Goal: Task Accomplishment & Management: Complete application form

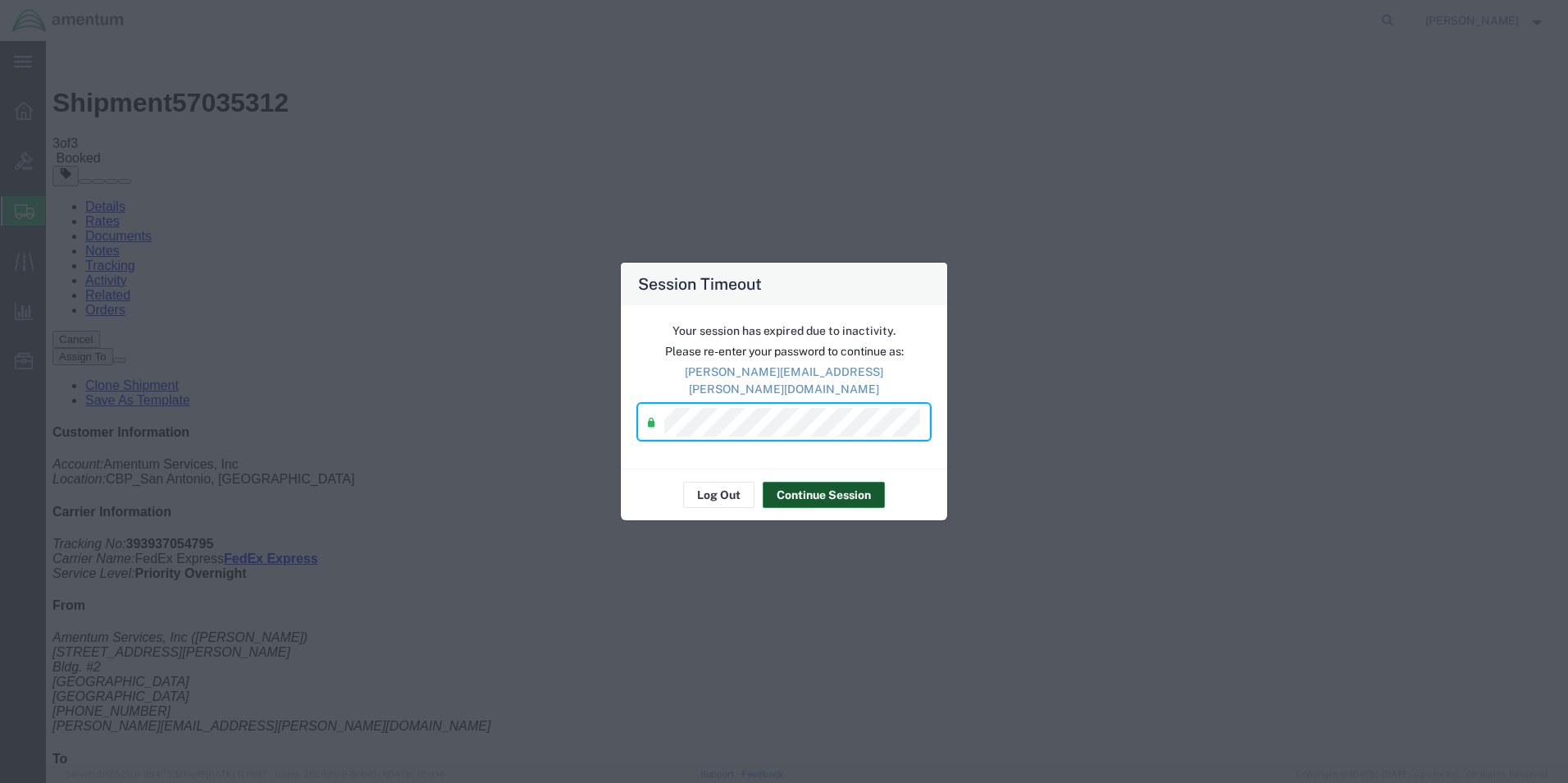
click at [827, 496] on button "Continue Session" at bounding box center [823, 494] width 122 height 26
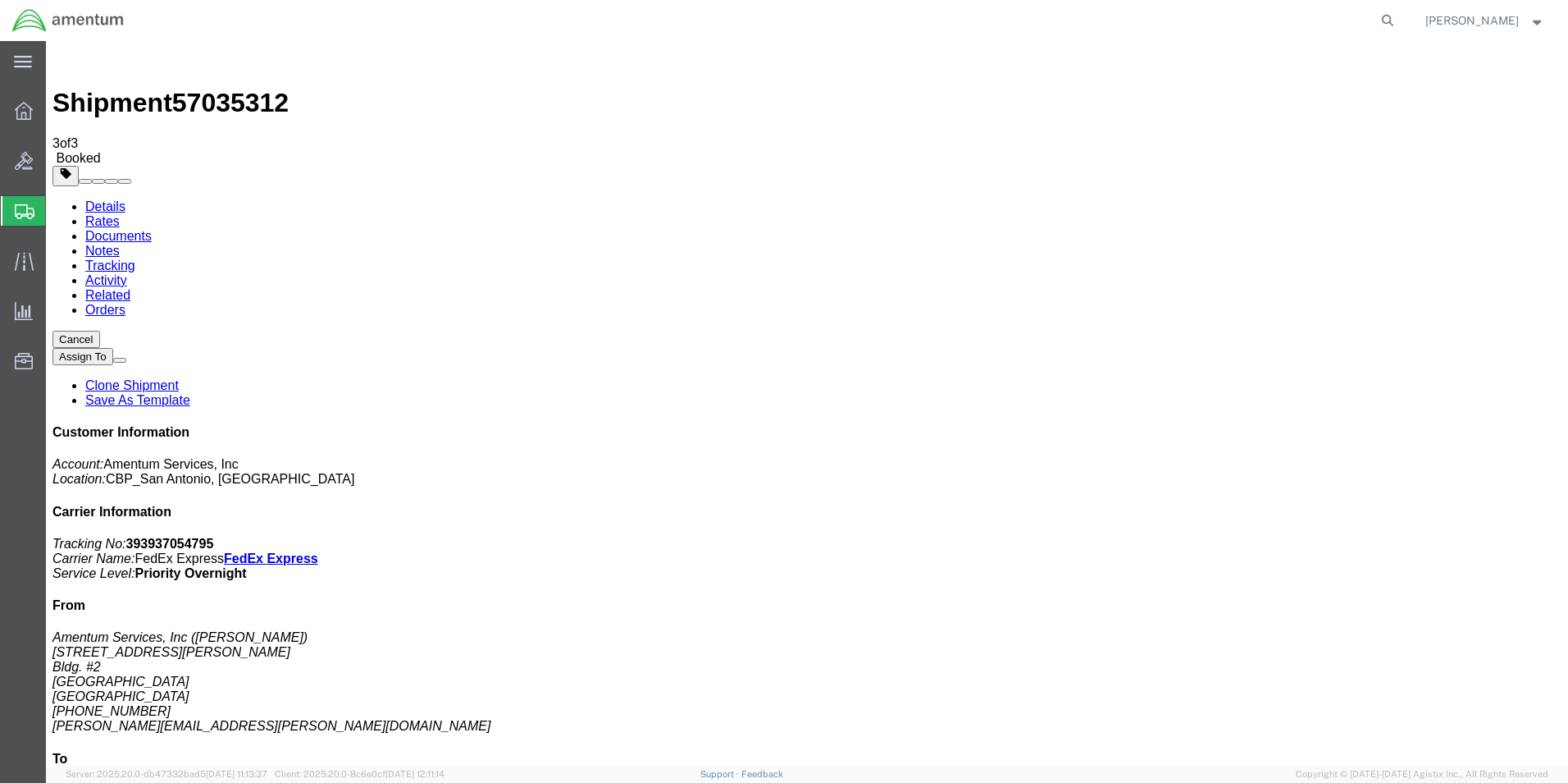
click at [0, 0] on span "Create Shipment" at bounding box center [0, 0] width 0 height 0
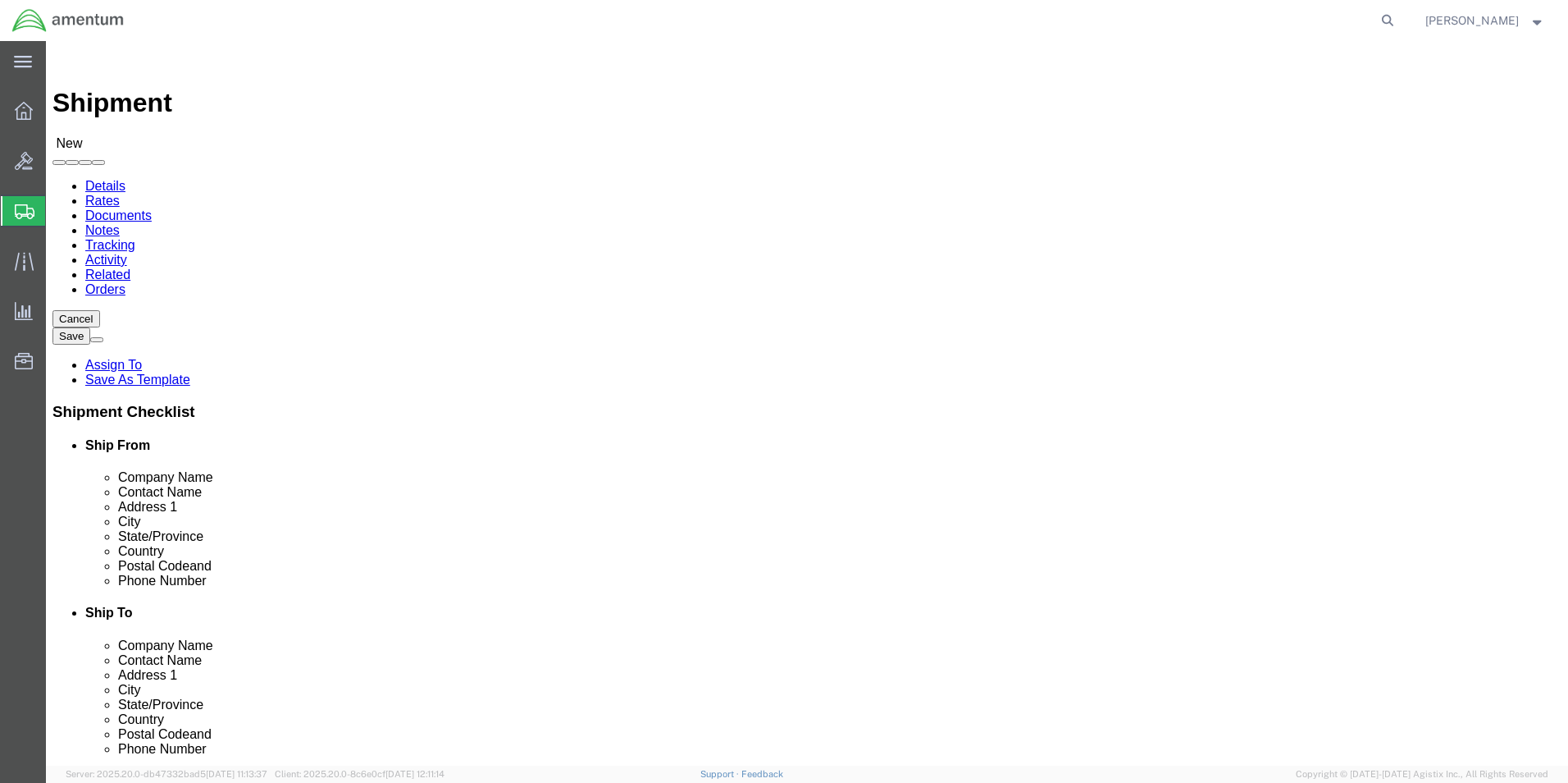
scroll to position [3364, 0]
select select "49940"
select select "[GEOGRAPHIC_DATA]"
select select "49945"
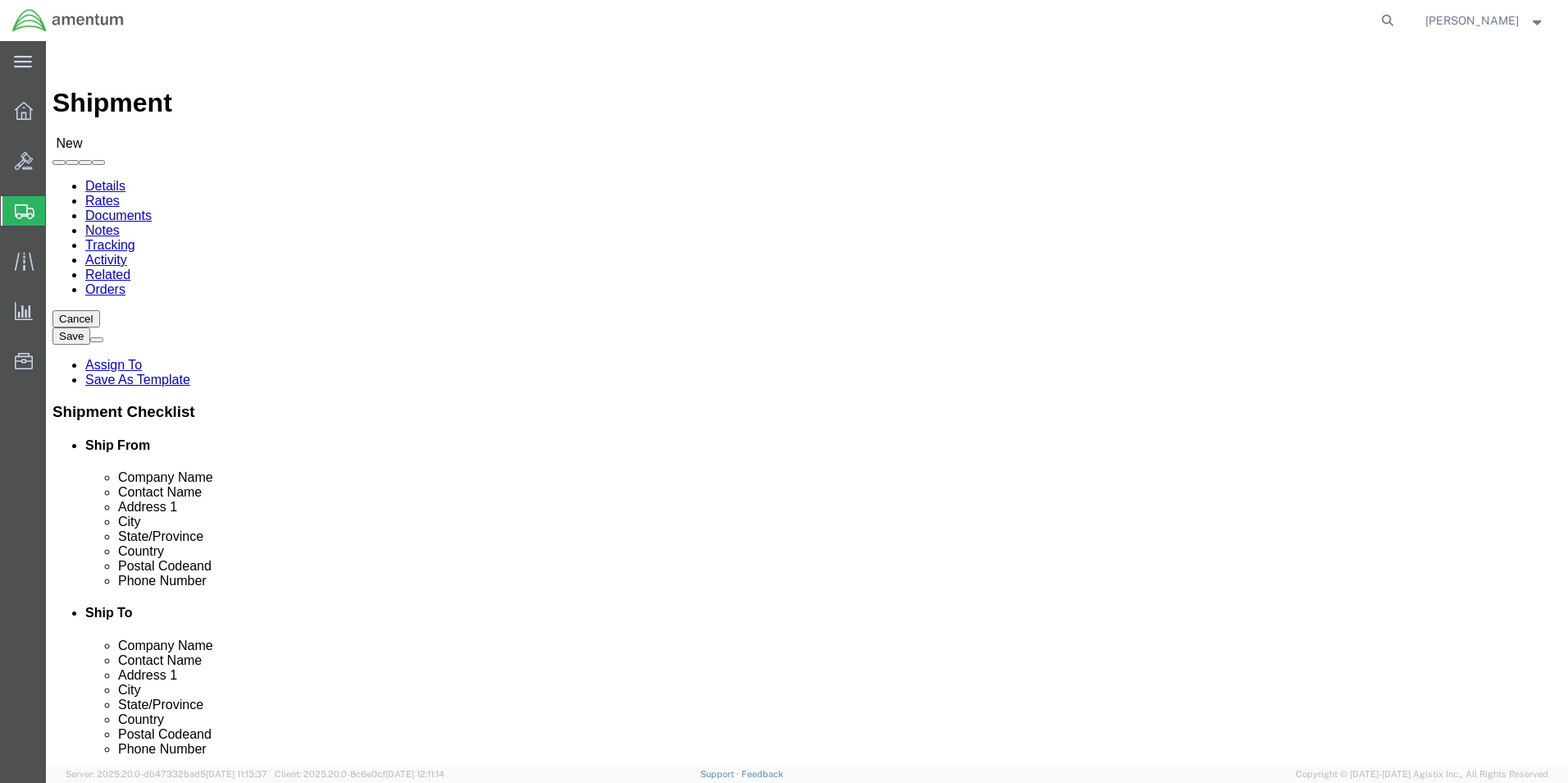
select select "[GEOGRAPHIC_DATA]"
click input "text"
drag, startPoint x: 315, startPoint y: 341, endPoint x: 216, endPoint y: 343, distance: 99.0
click div
type input "[PERSON_NAME]"
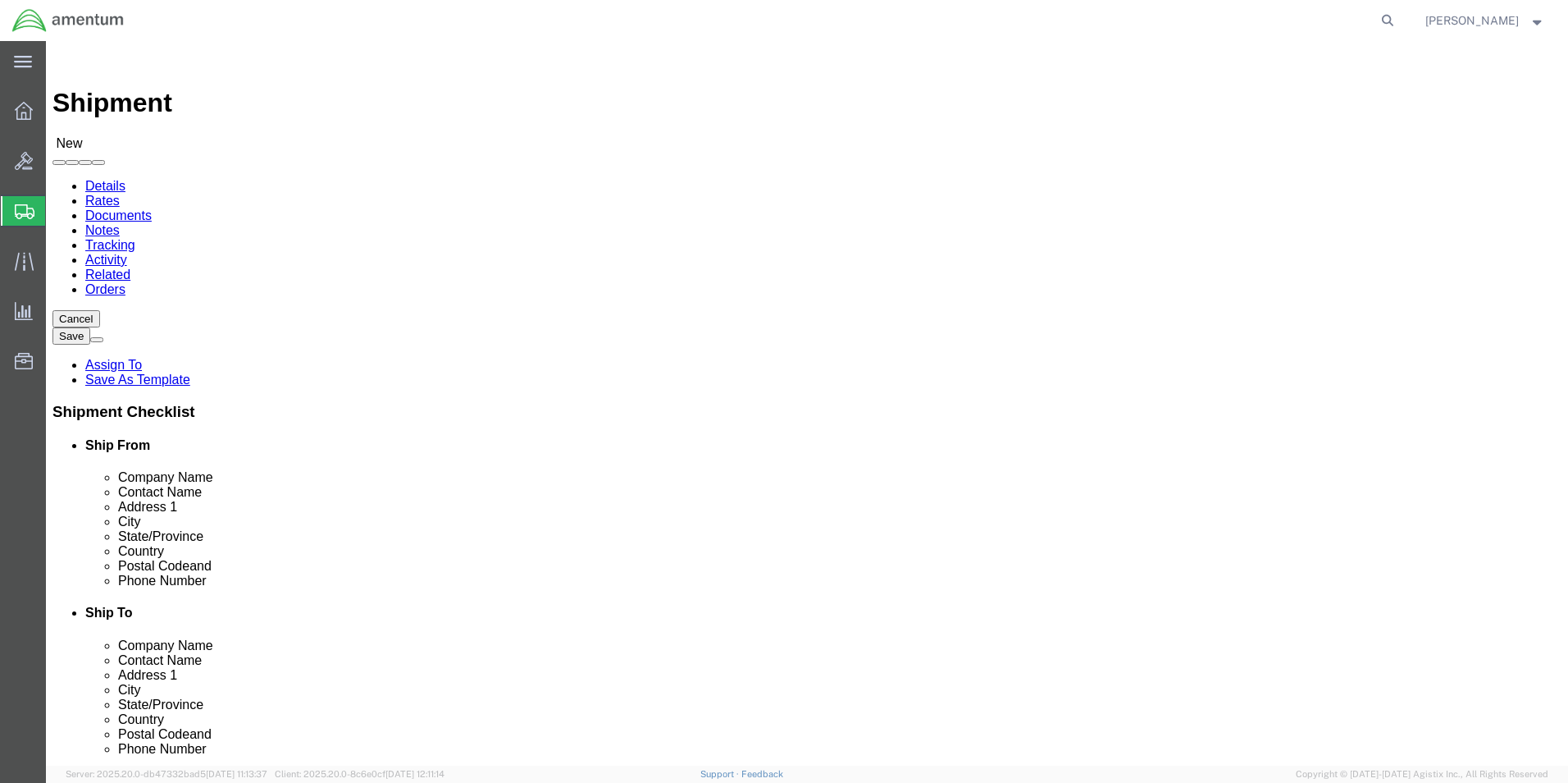
click input "text"
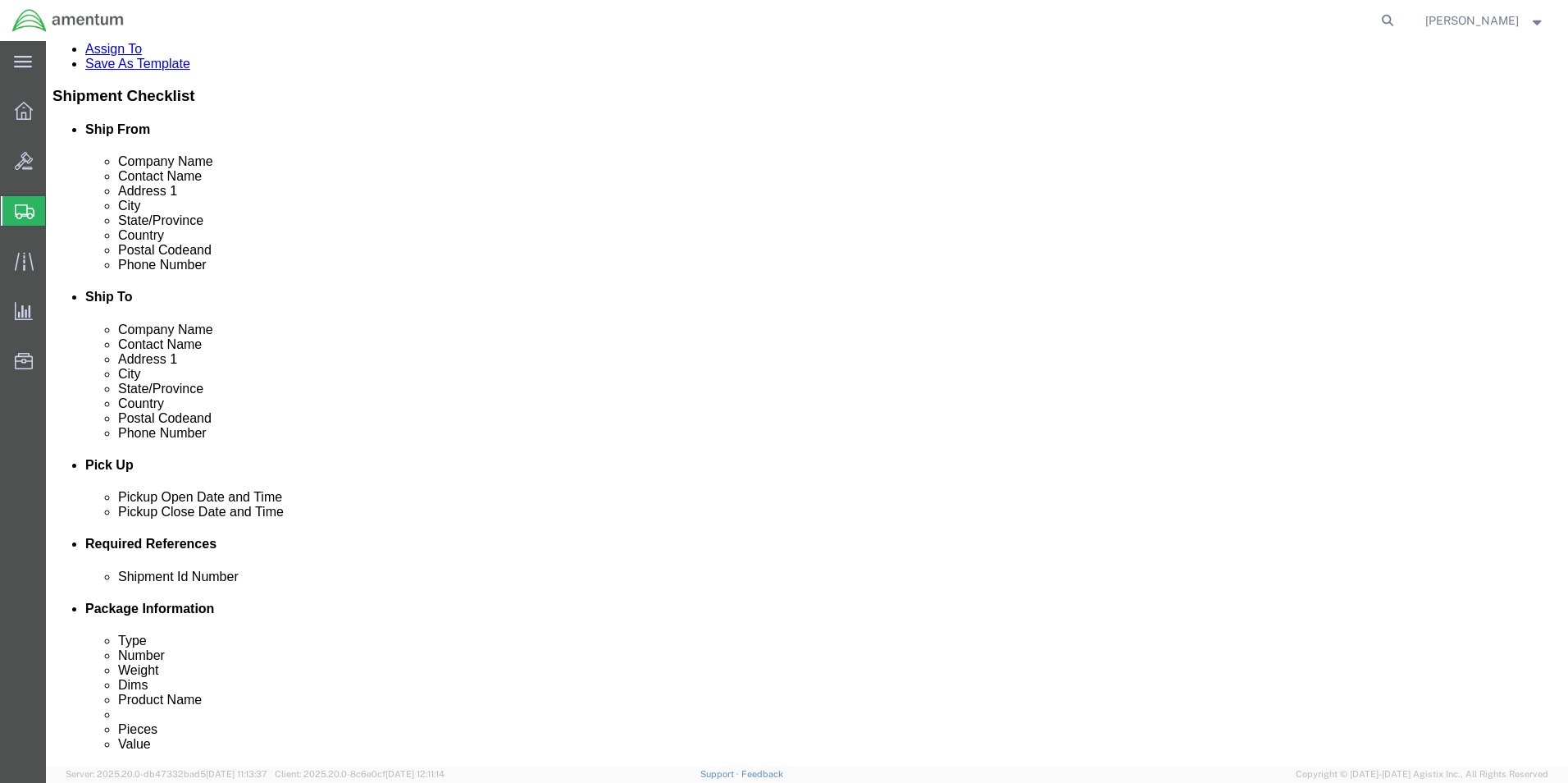
scroll to position [410, 0]
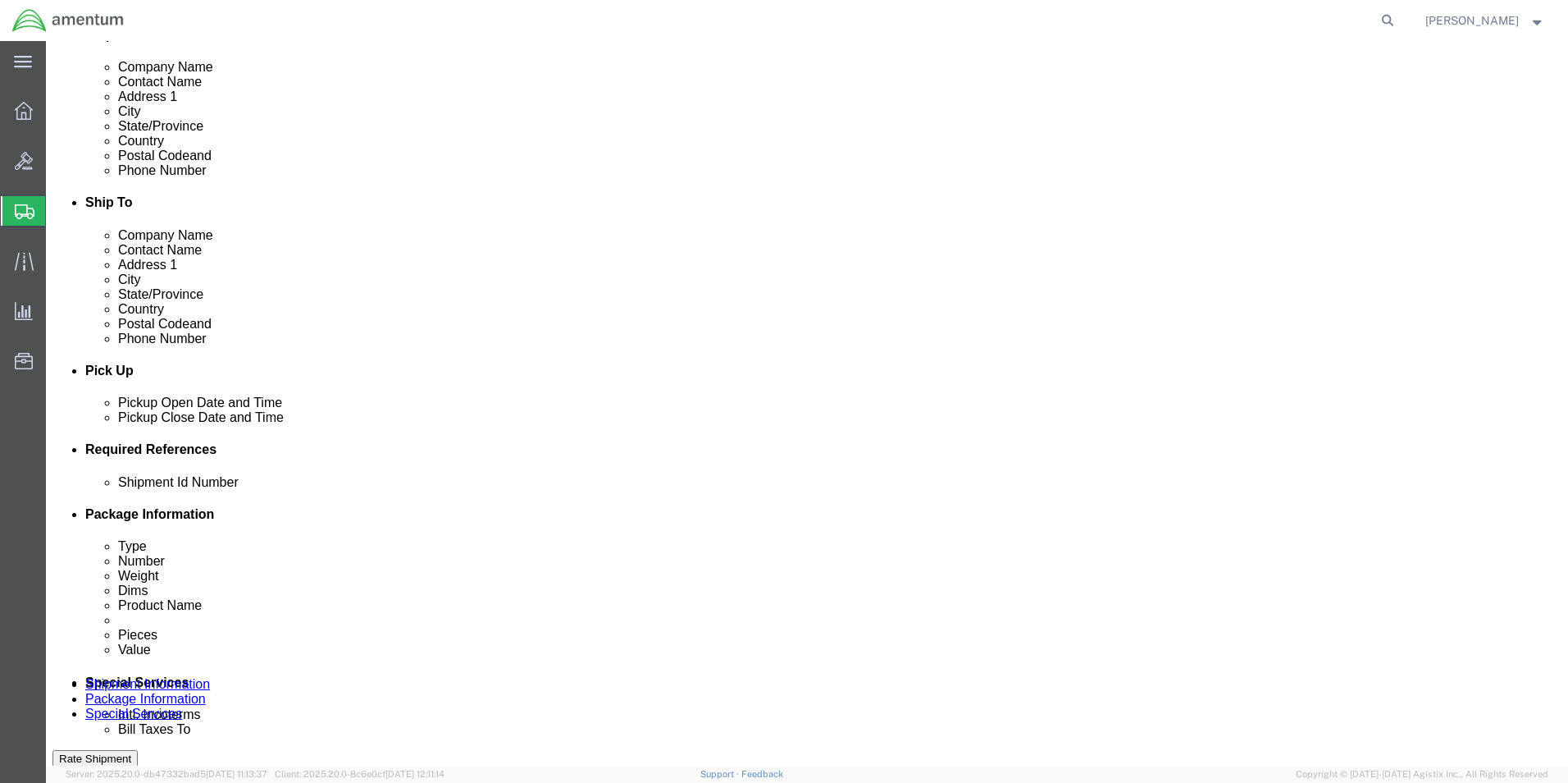
type input "[PERSON_NAME][EMAIL_ADDRESS][PERSON_NAME][DOMAIN_NAME]"
click div "[DATE] 2:00 PM"
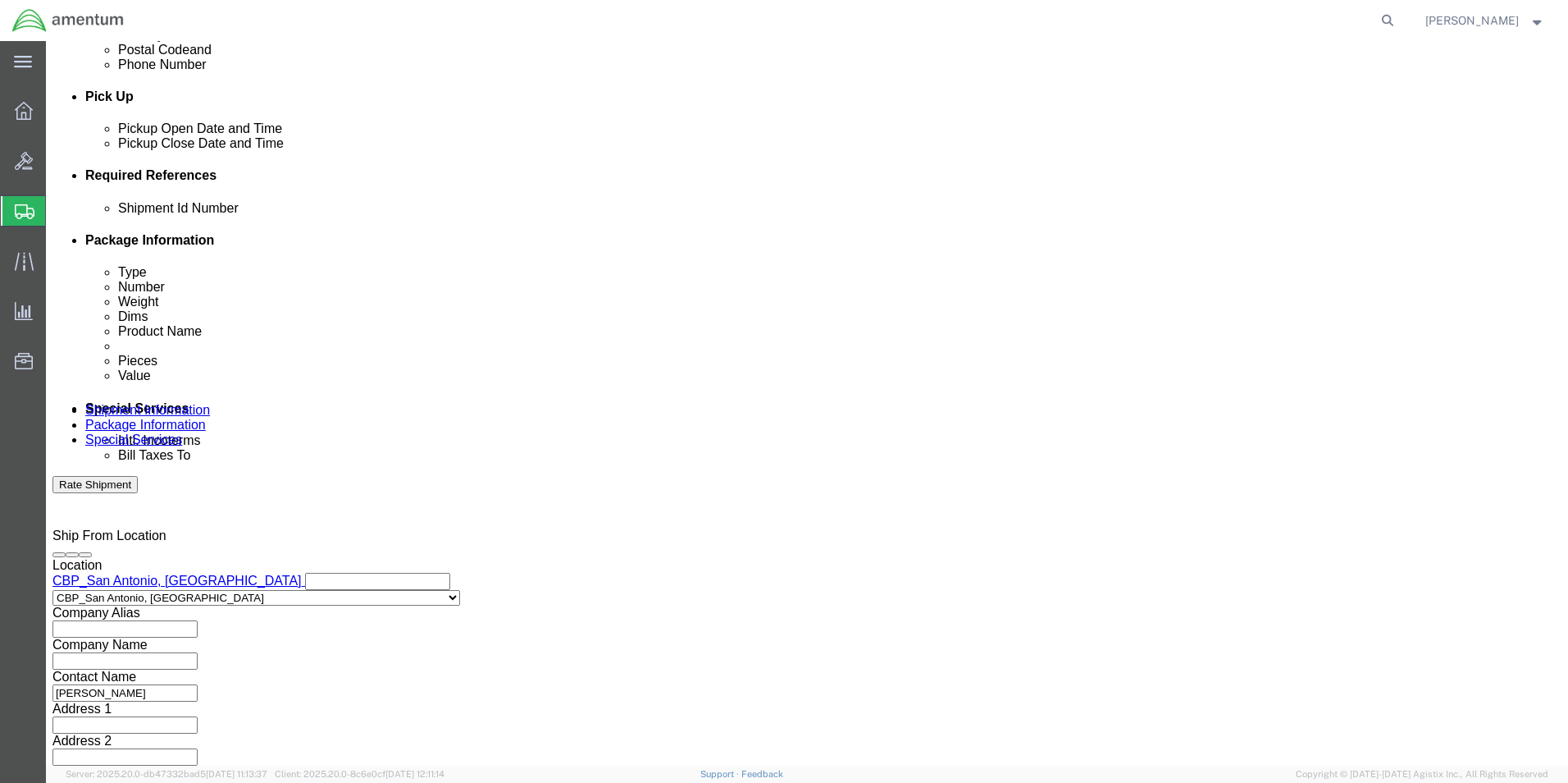
type input "5:00 PM"
click button "Apply"
click button "Add reference"
click select "Select Account Type Activity ID Airline Appointment Number ASN Batch Request # …"
select select "CUSTREF"
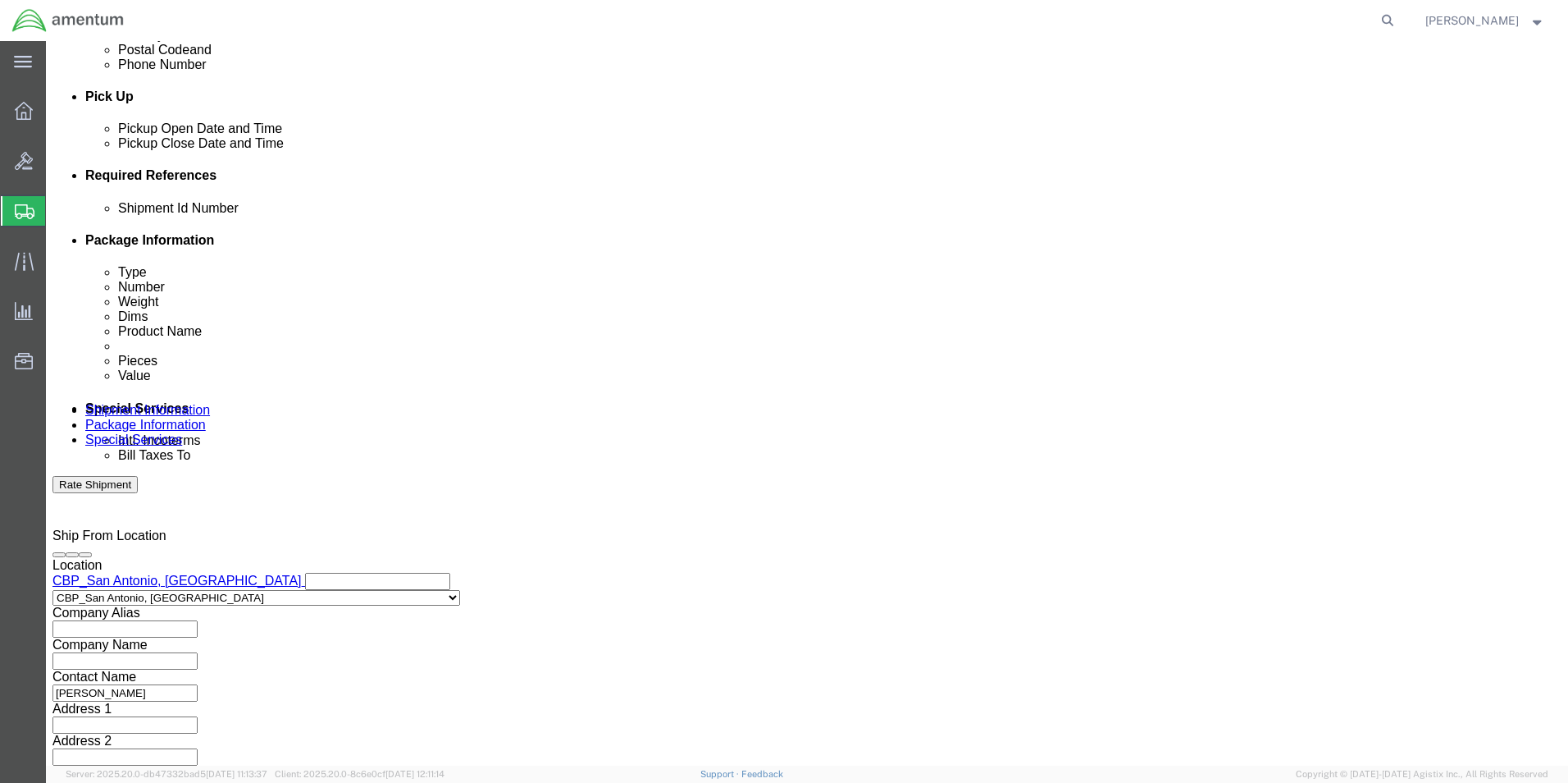
click select "Select Account Type Activity ID Airline Appointment Number ASN Batch Request # …"
click input "text"
type input "HOSE"
click button "Add reference"
click select "Select Account Type Activity ID Airline Appointment Number ASN Batch Request # …"
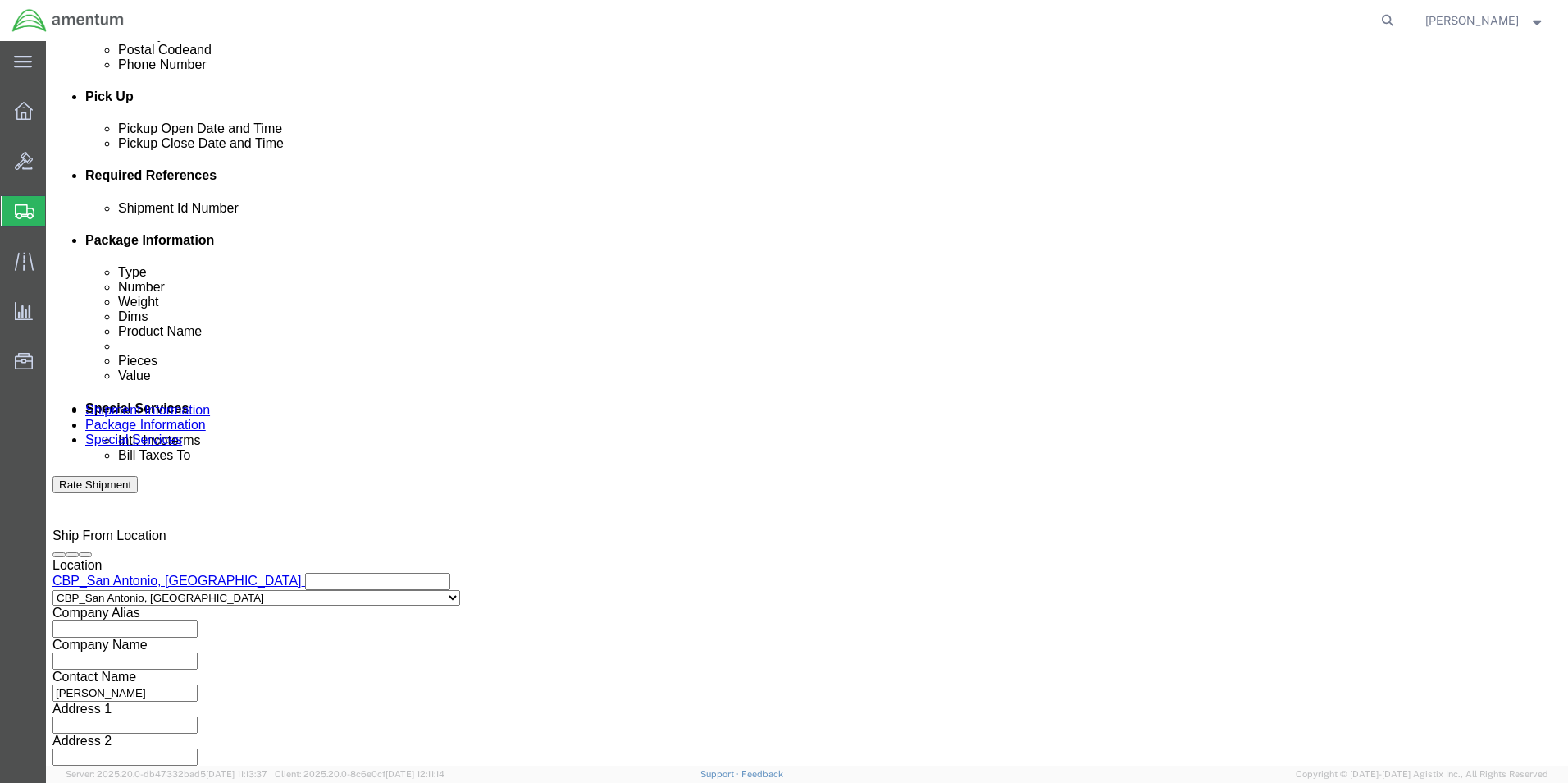
select select "DEPT"
click select "Select Account Type Activity ID Airline Appointment Number ASN Batch Request # …"
click input "text"
type input "CBP"
click button "Add reference"
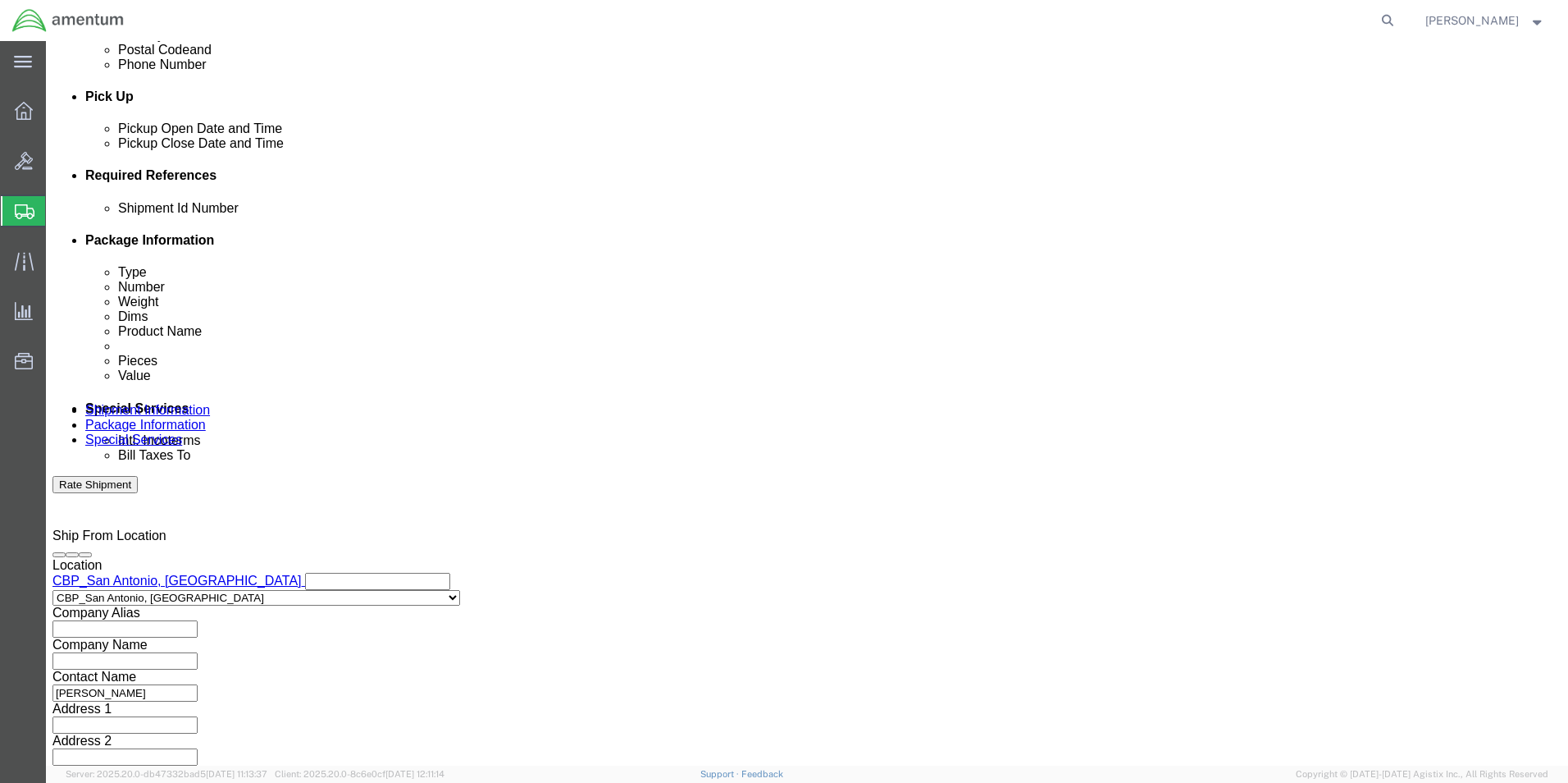
click select "Select Account Type Activity ID Airline Appointment Number ASN Batch Request # …"
select select "PROJNUM"
click select "Select Account Type Activity ID Airline Appointment Number ASN Batch Request # …"
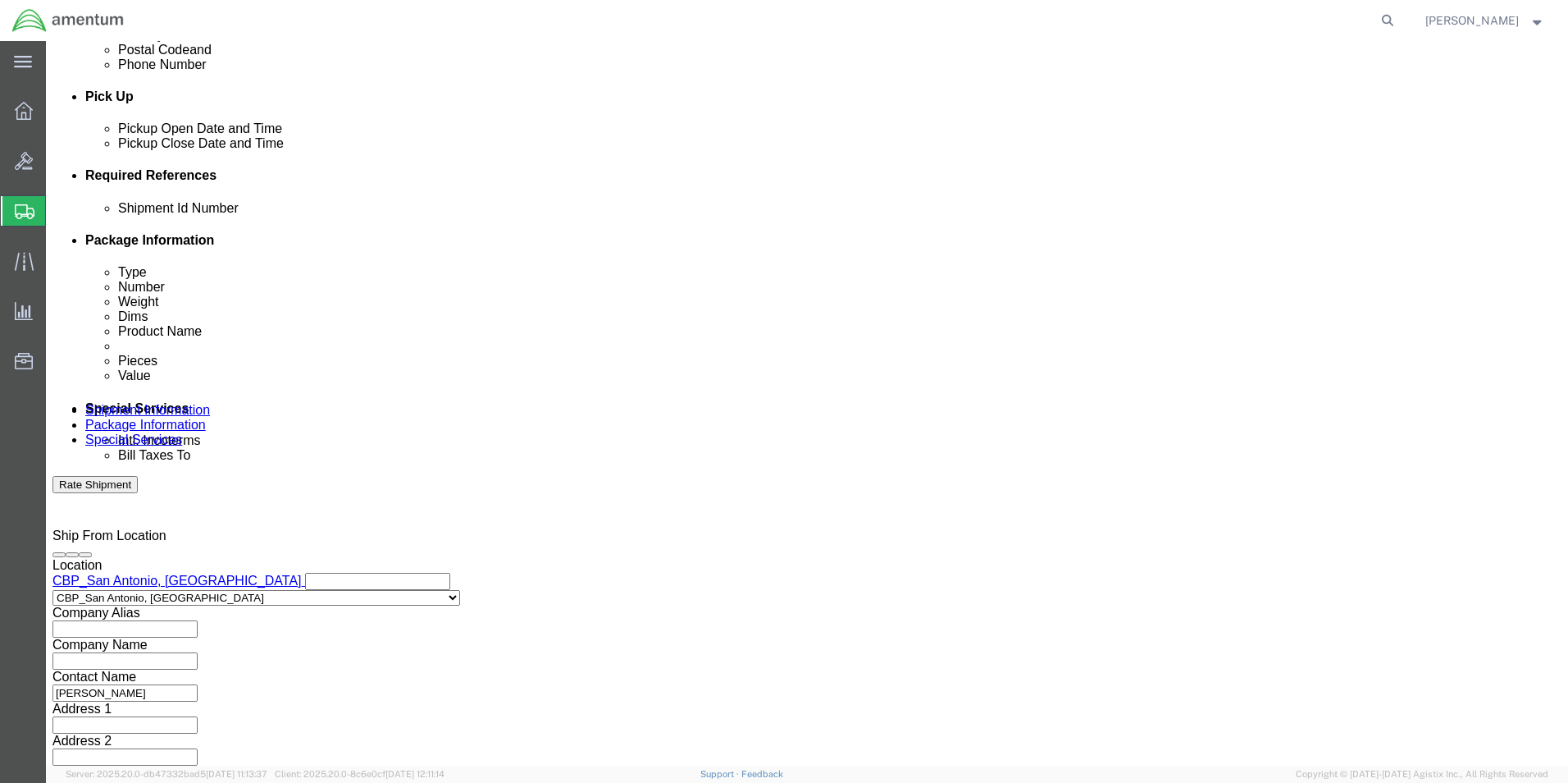
click input "text"
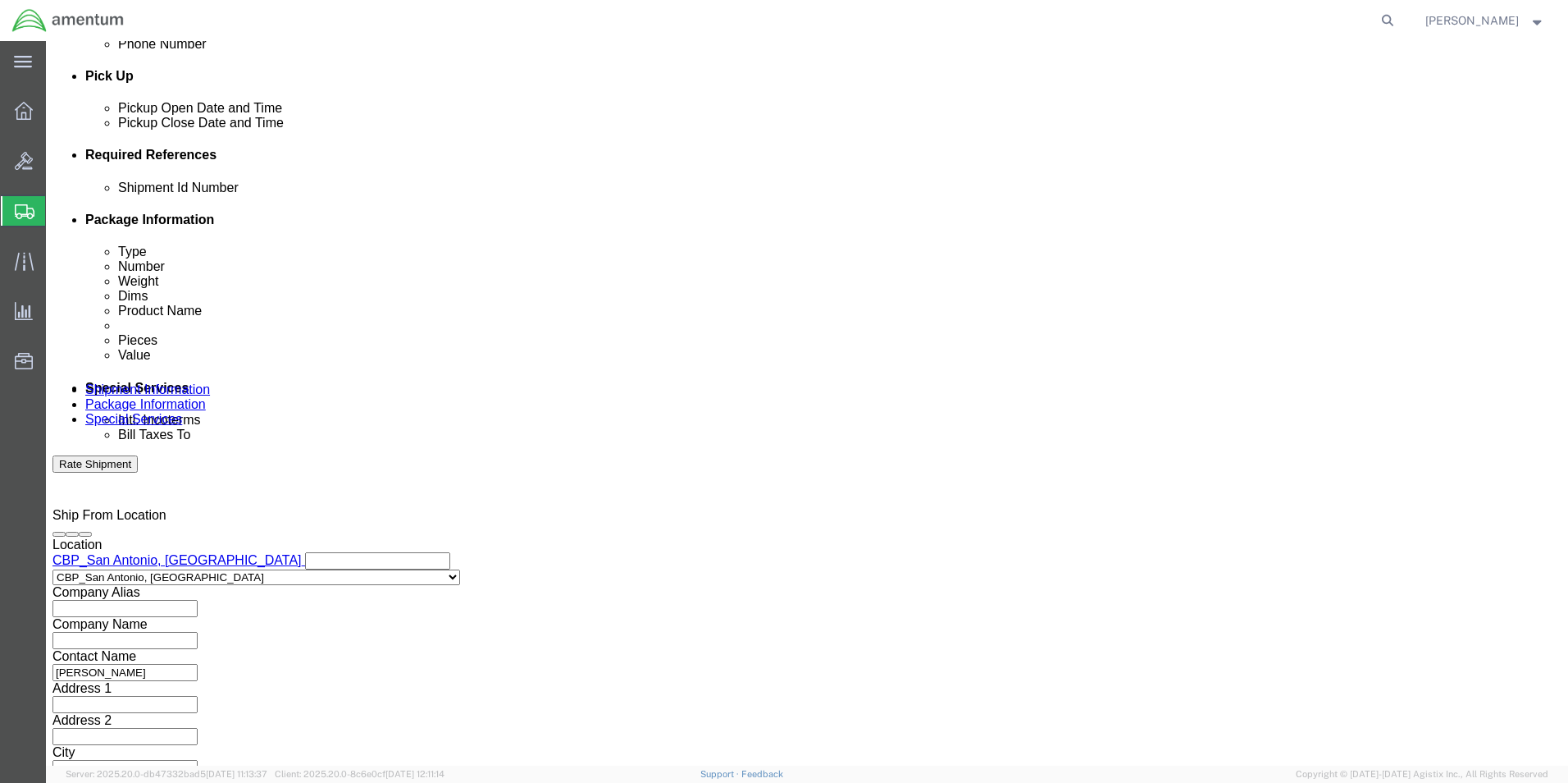
scroll to position [715, 0]
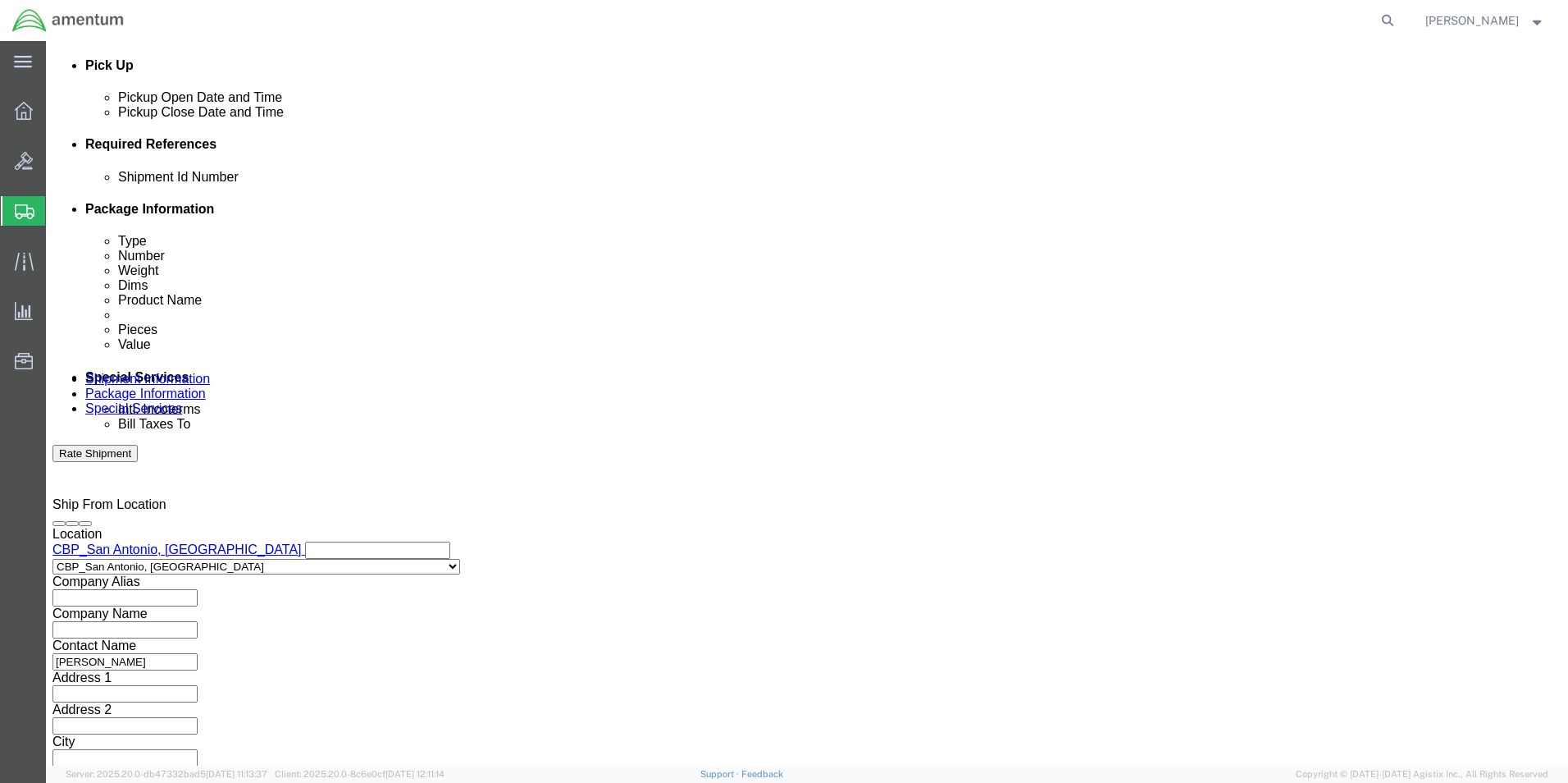
type input "6118.04.03.2219.000.WST.0000"
click select "Select Air Less than Truckload Multi-Leg Ocean Freight Rail Small Parcel Truckl…"
select select "SMAL"
click select "Select Air Less than Truckload Multi-Leg Ocean Freight Rail Small Parcel Truckl…"
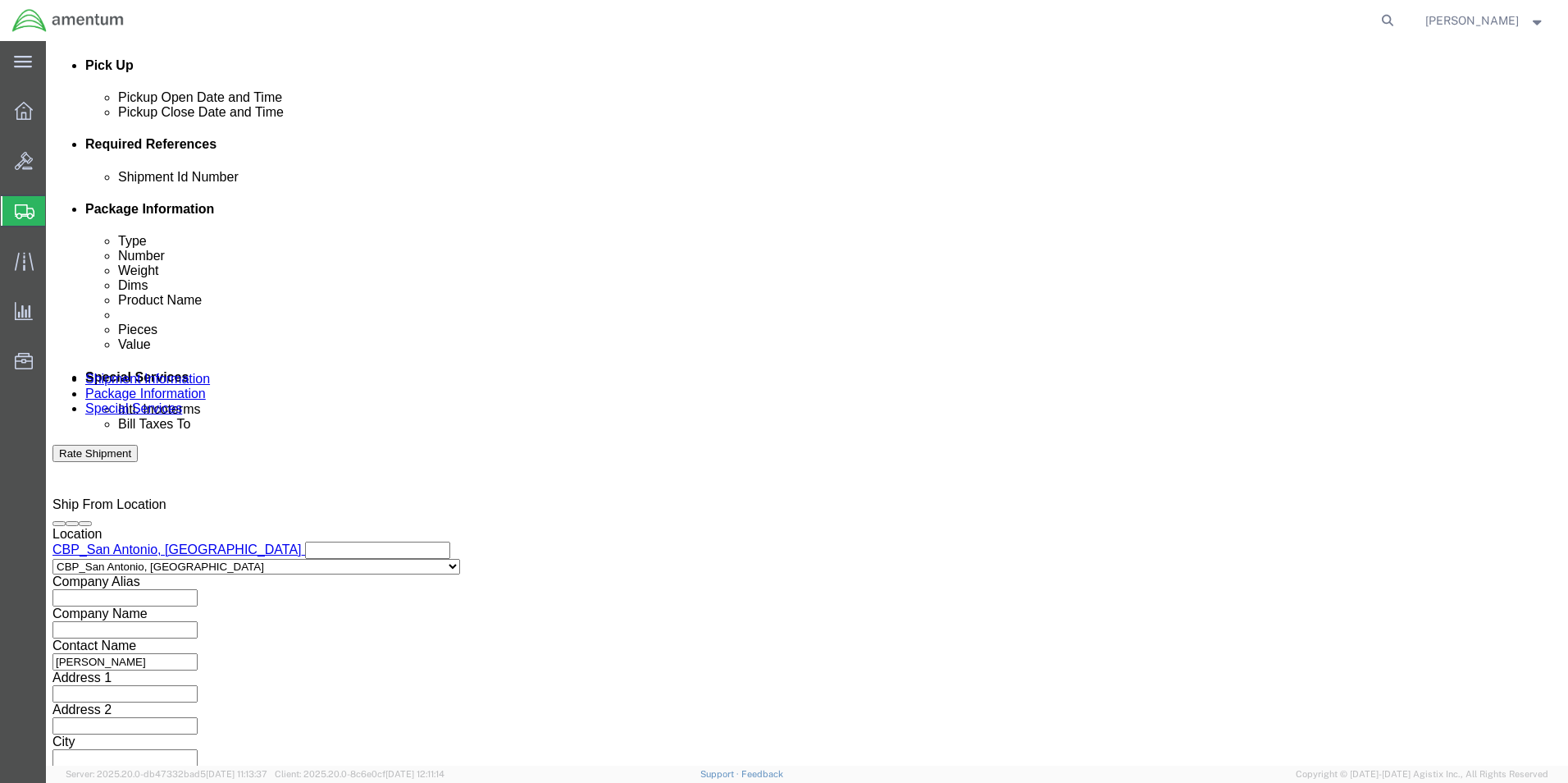
click button "Continue"
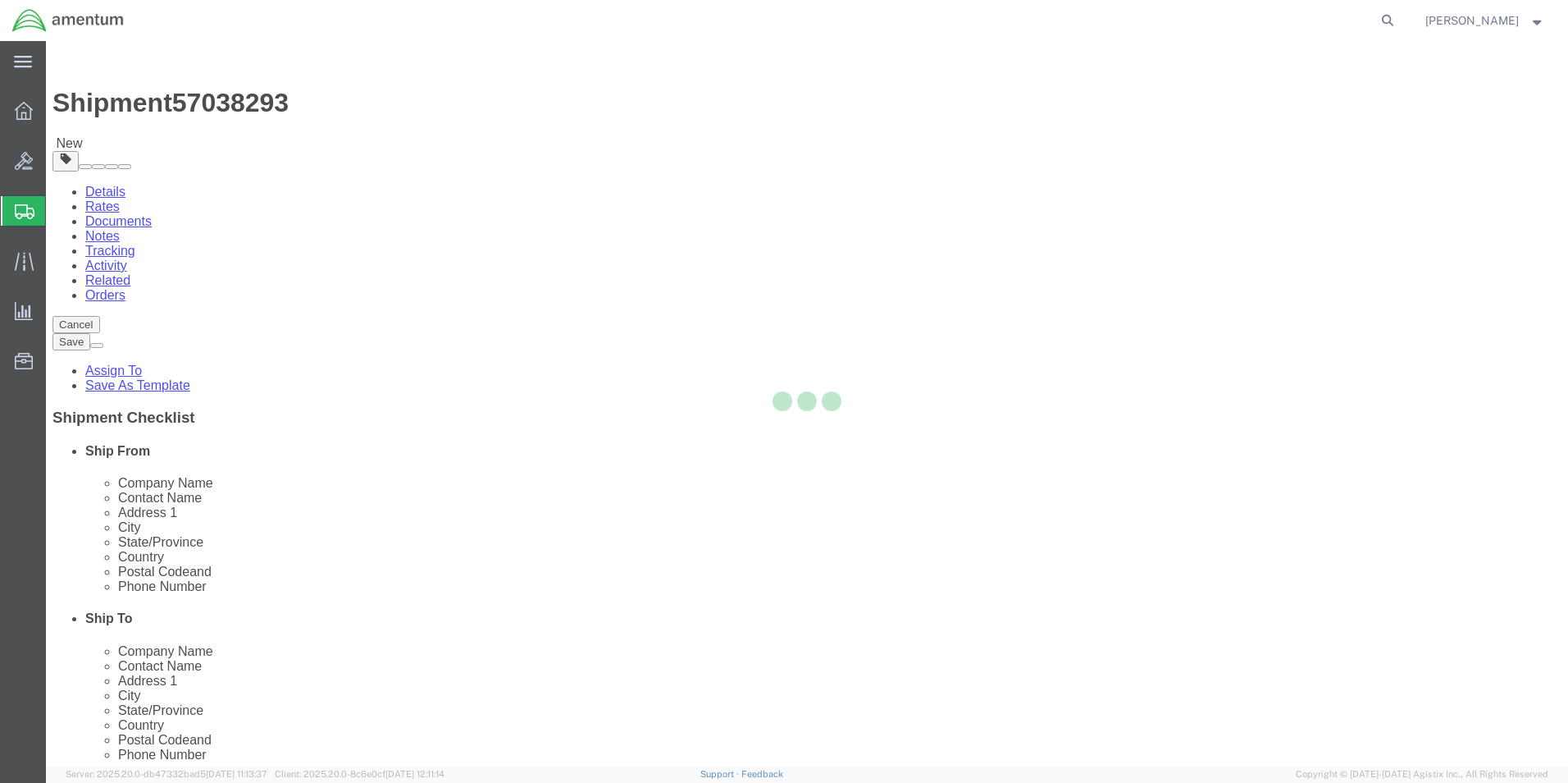
select select "YRPK"
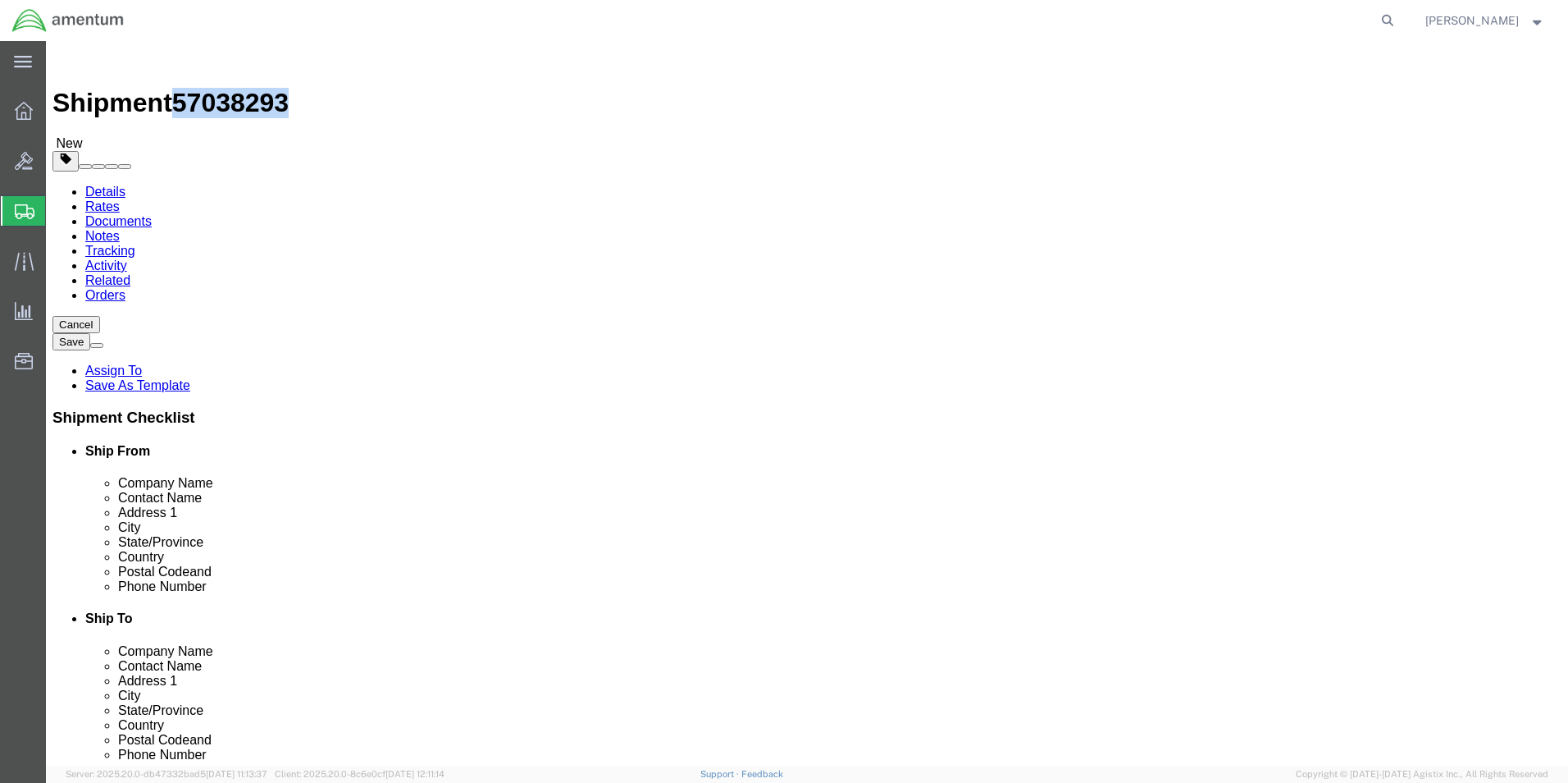
drag, startPoint x: 228, startPoint y: 19, endPoint x: 135, endPoint y: 19, distance: 93.0
click div "Shipment 57038293 New"
copy span "57038293"
click button "Previous"
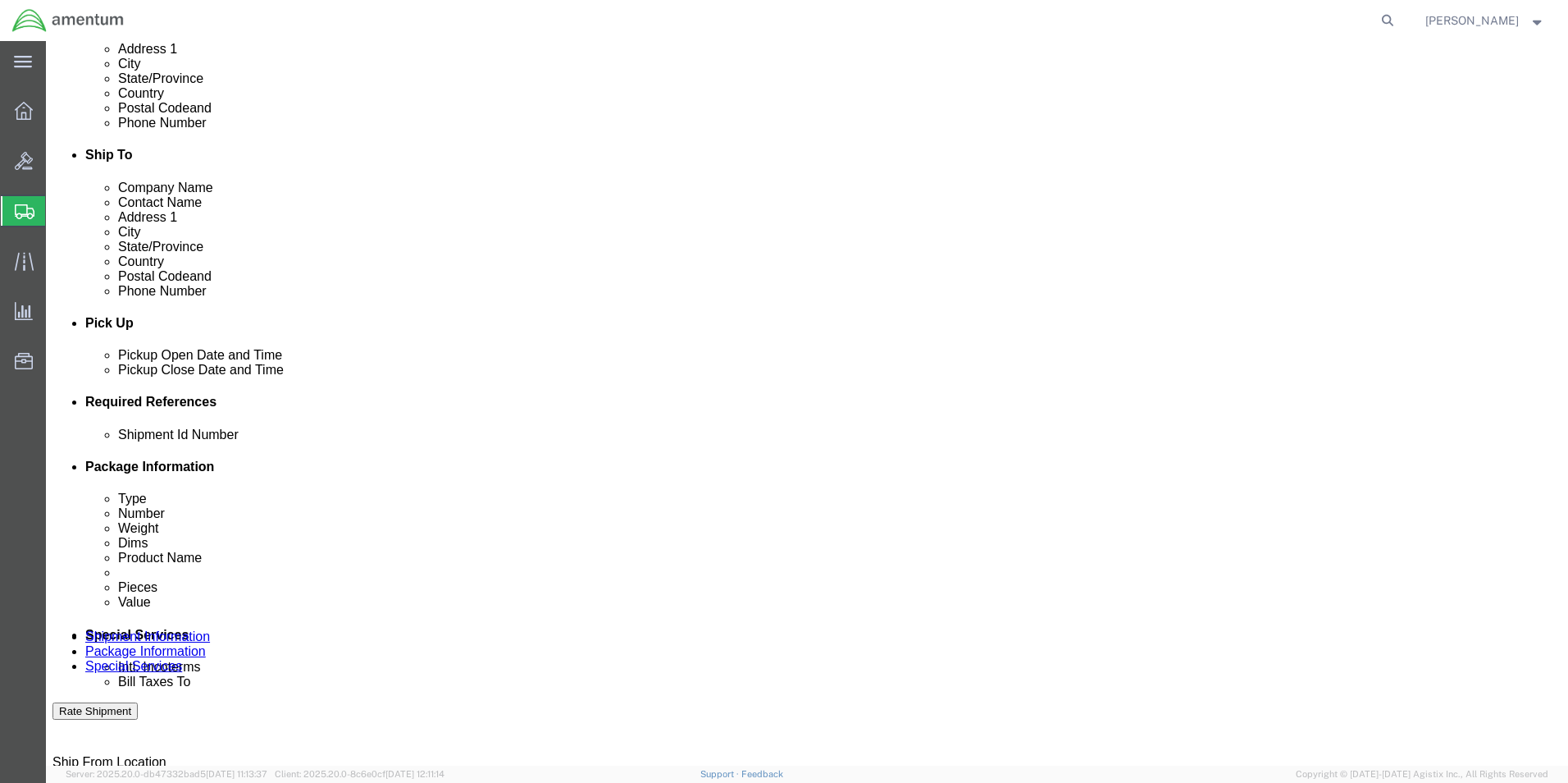
scroll to position [492, 0]
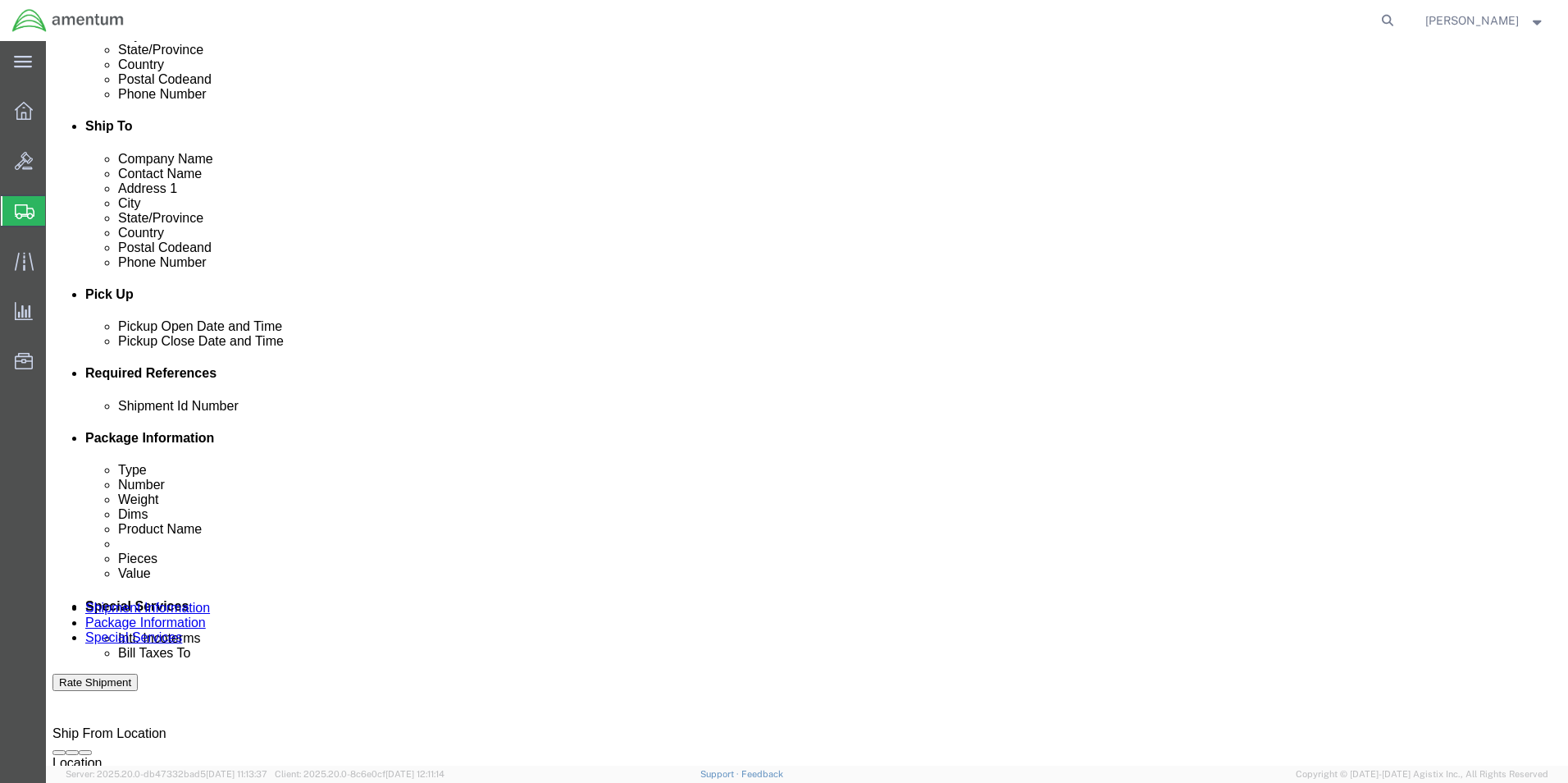
click input "text"
paste input "57038293"
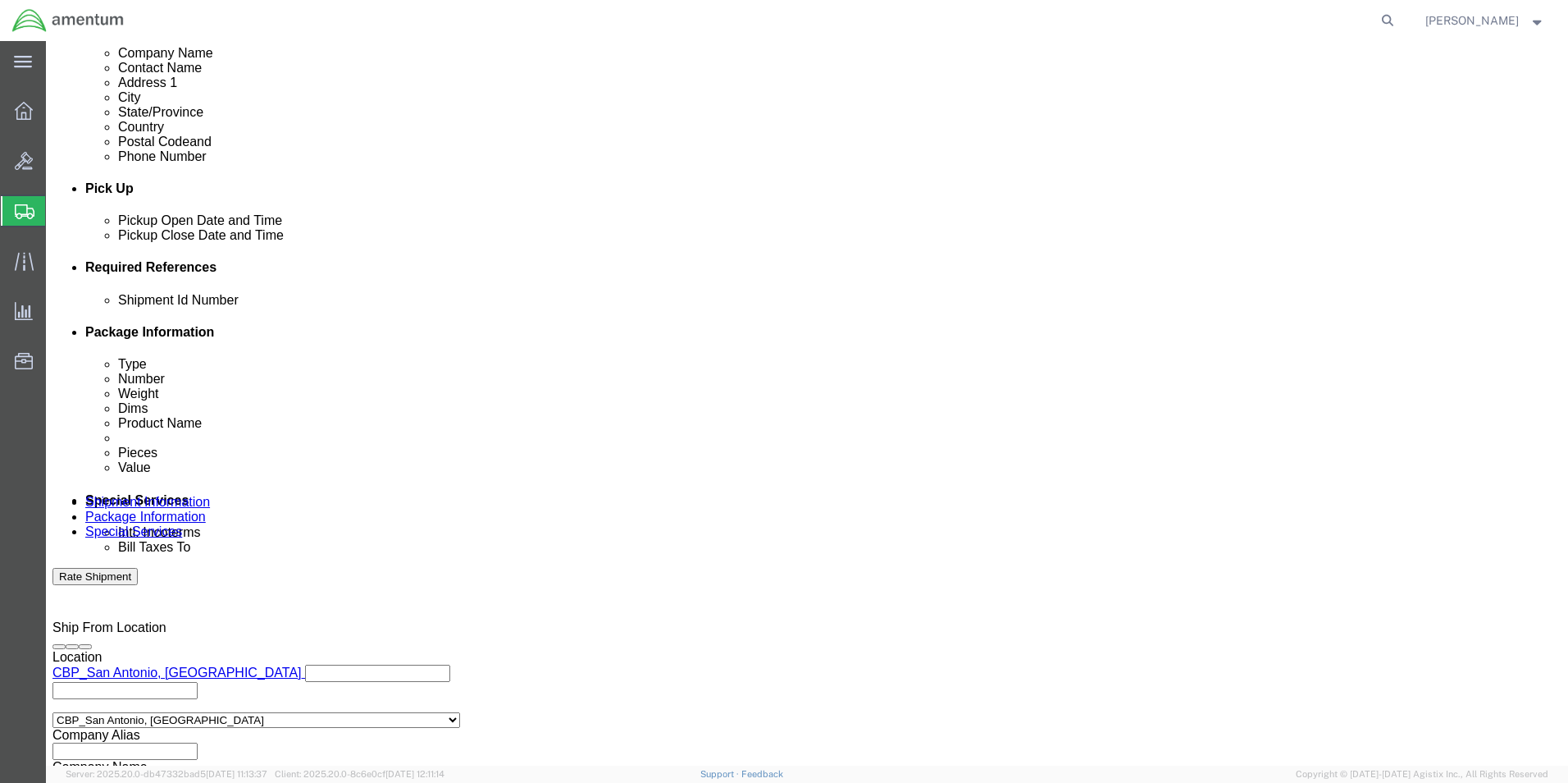
scroll to position [715, 0]
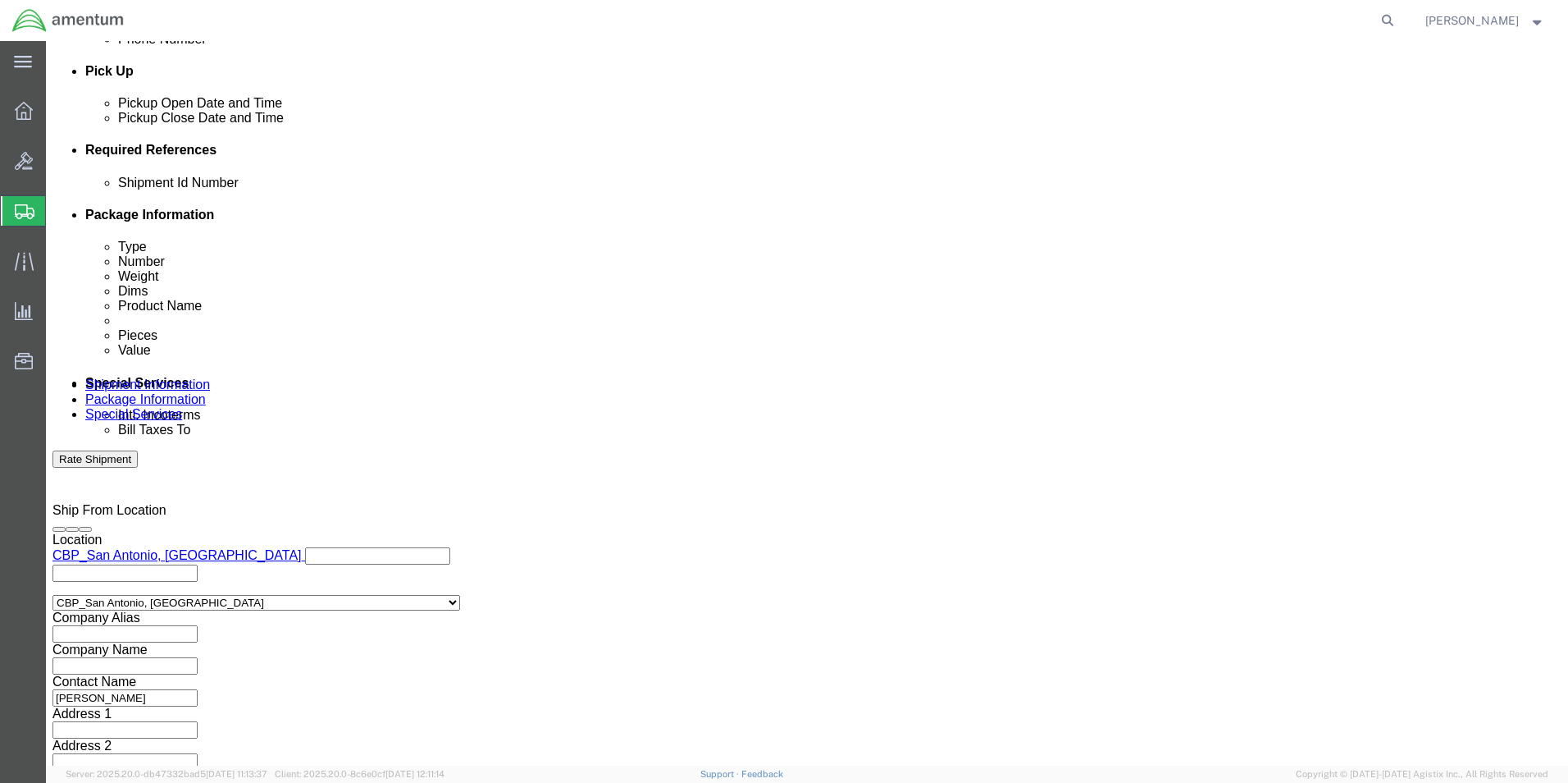
type input "57038293"
click button "Continue"
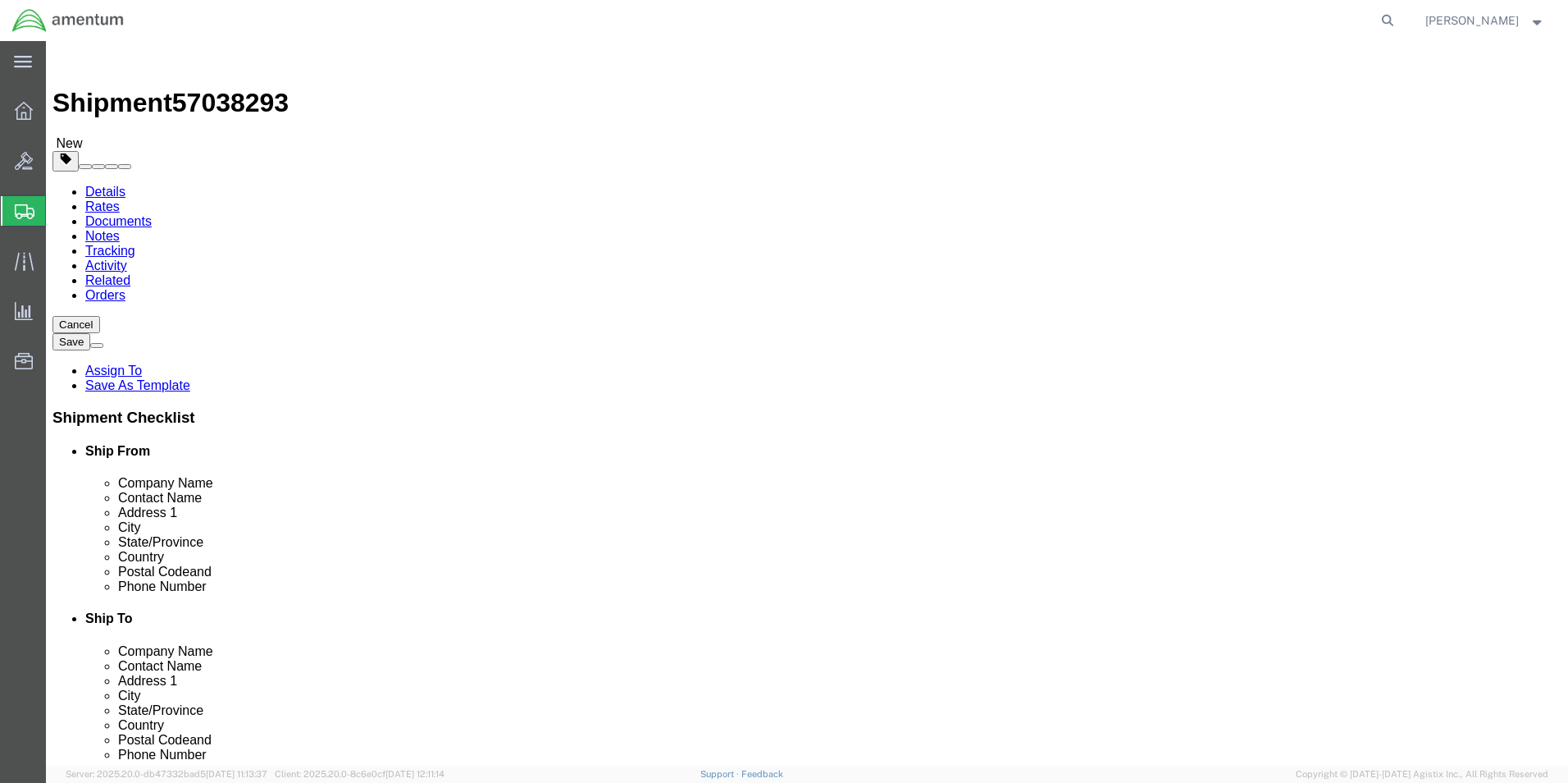
click input "text"
type input "27"
type input "19"
type input "7"
click input "0.00"
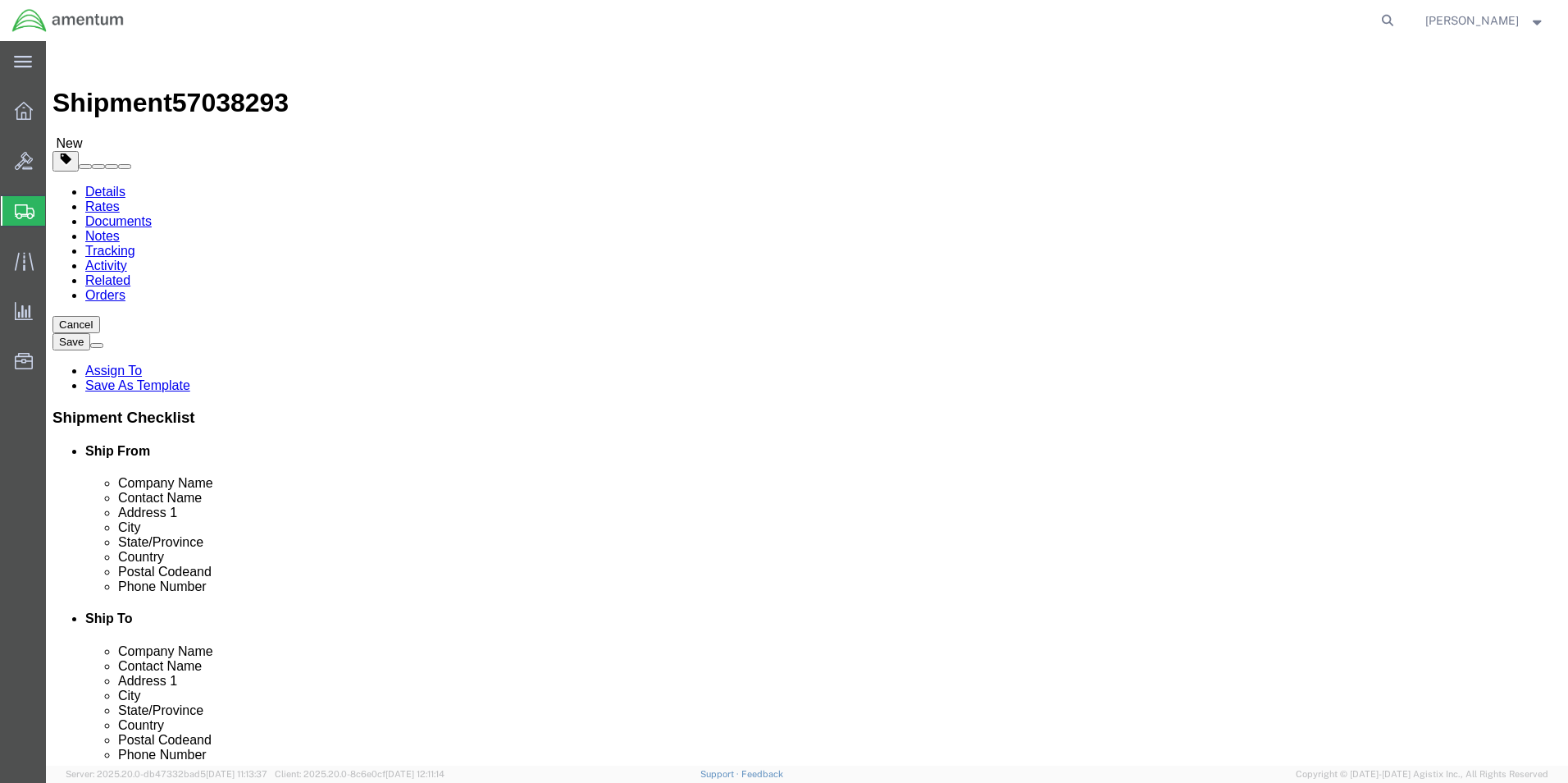
drag, startPoint x: 252, startPoint y: 382, endPoint x: 188, endPoint y: 382, distance: 64.0
click div "Weight 0.00 Select kgs lbs Ship. t°"
type input "4"
click link "Add Content"
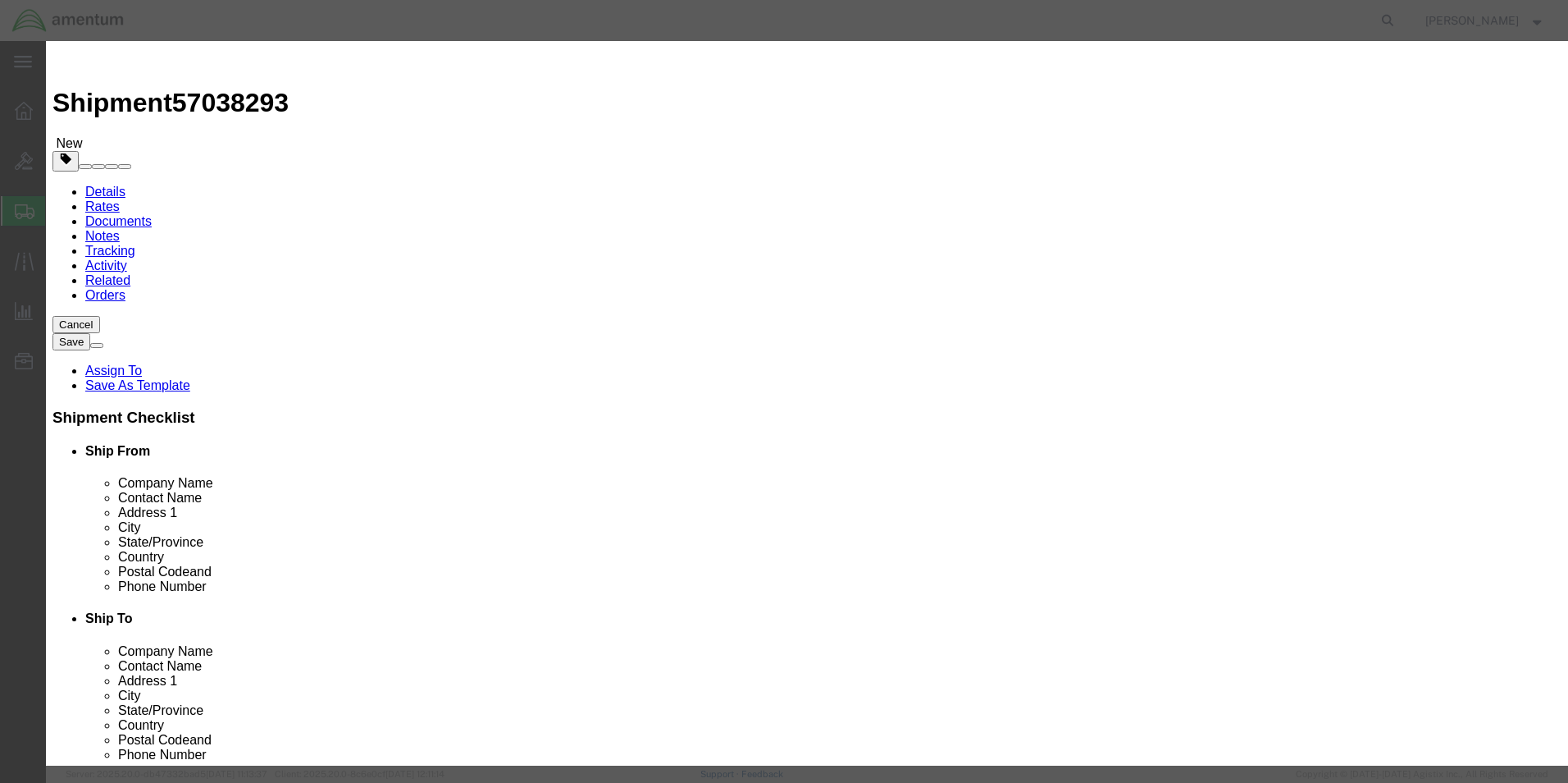
click input "text"
type input "H"
click input "H"
click input "Product Name : This field is required."
type input "3"
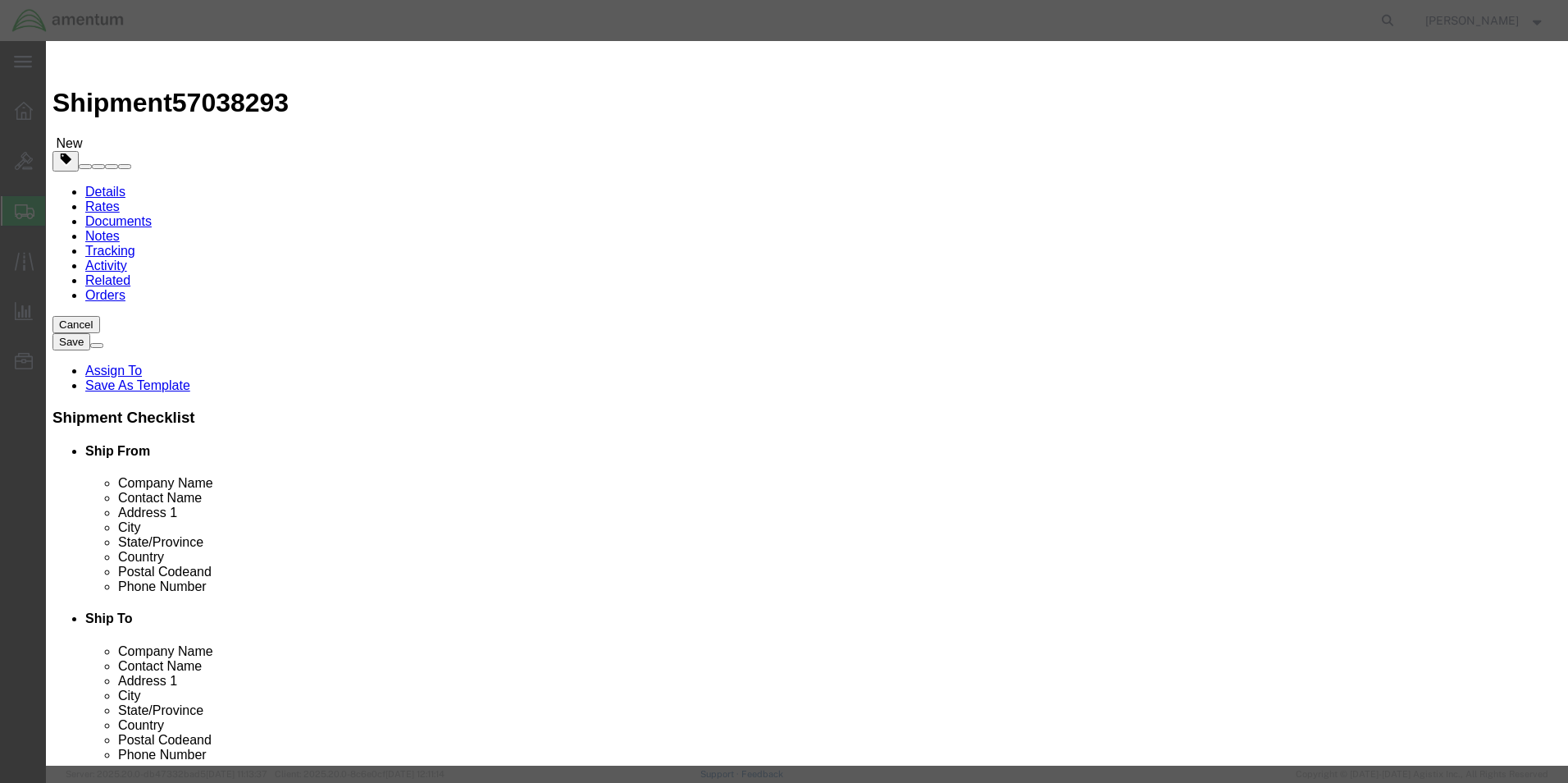
type input "3"
type input "355A7513007451 HOSE"
click h3 "Add content"
click input "0"
drag, startPoint x: 336, startPoint y: 137, endPoint x: 295, endPoint y: 132, distance: 41.3
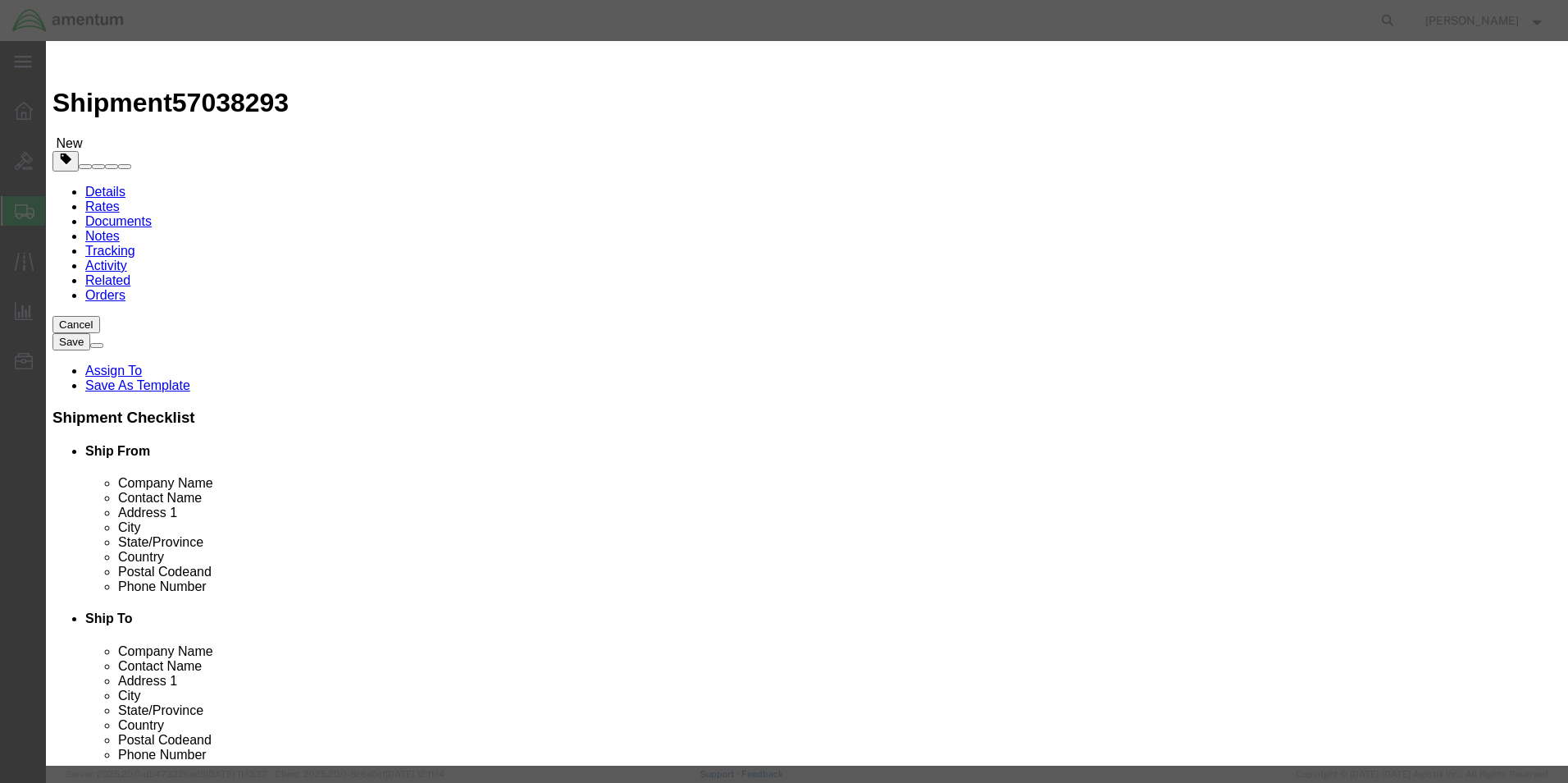
click div "Product Name : This field is required. Commodity library Product Name 355A75130…"
type input "2"
type input "50"
click button "Save & Close"
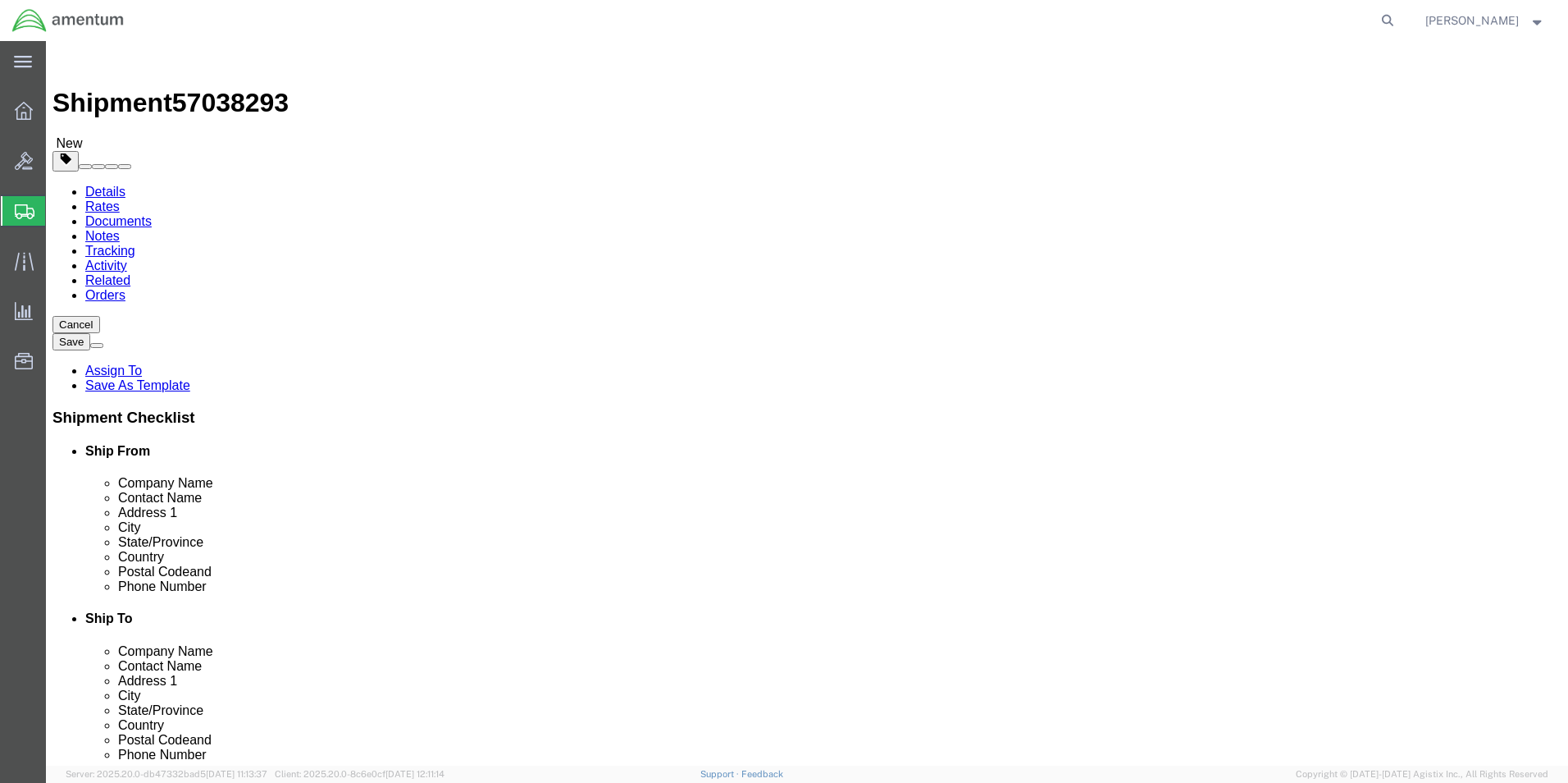
click button "Continue"
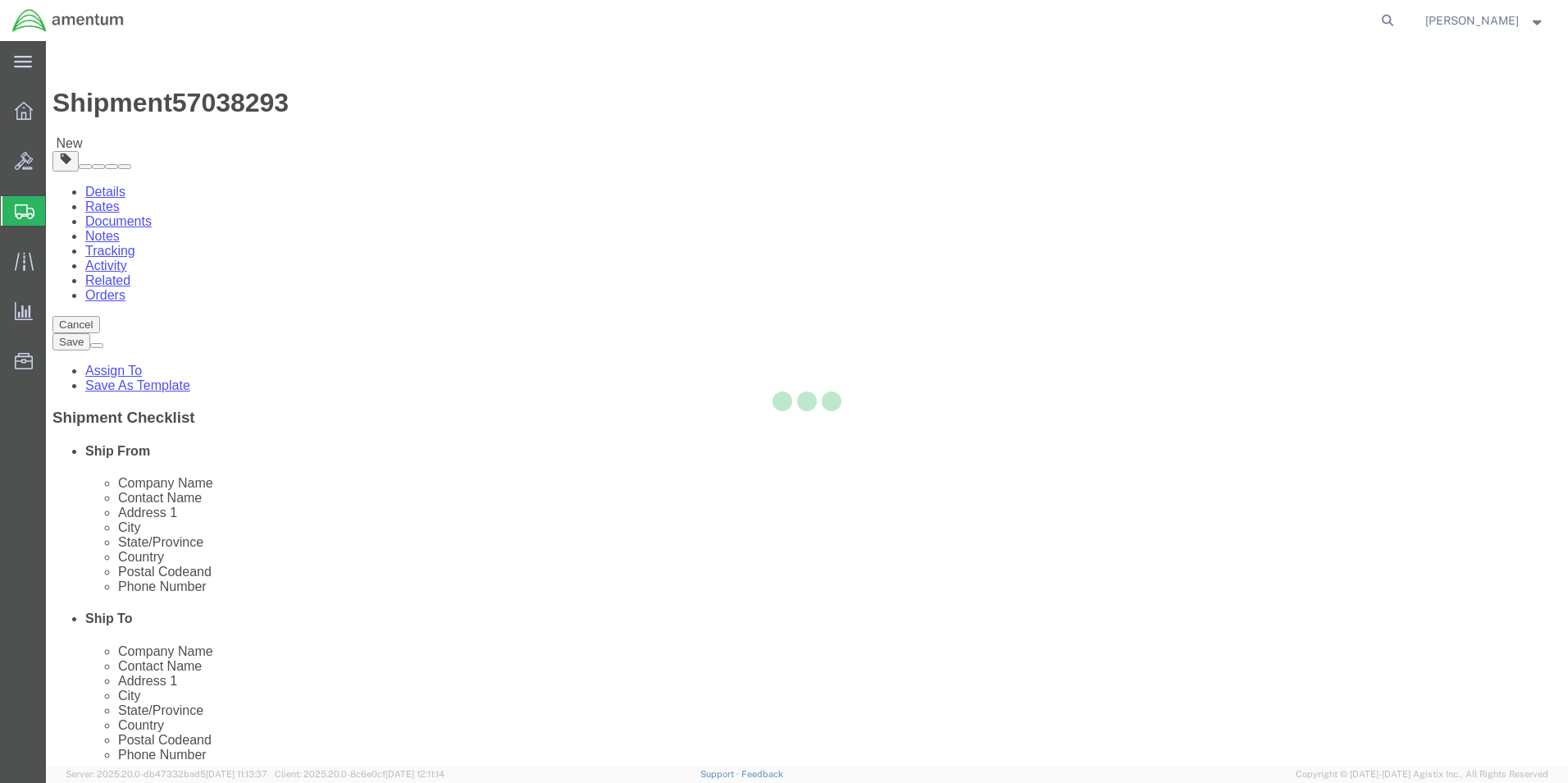
select select
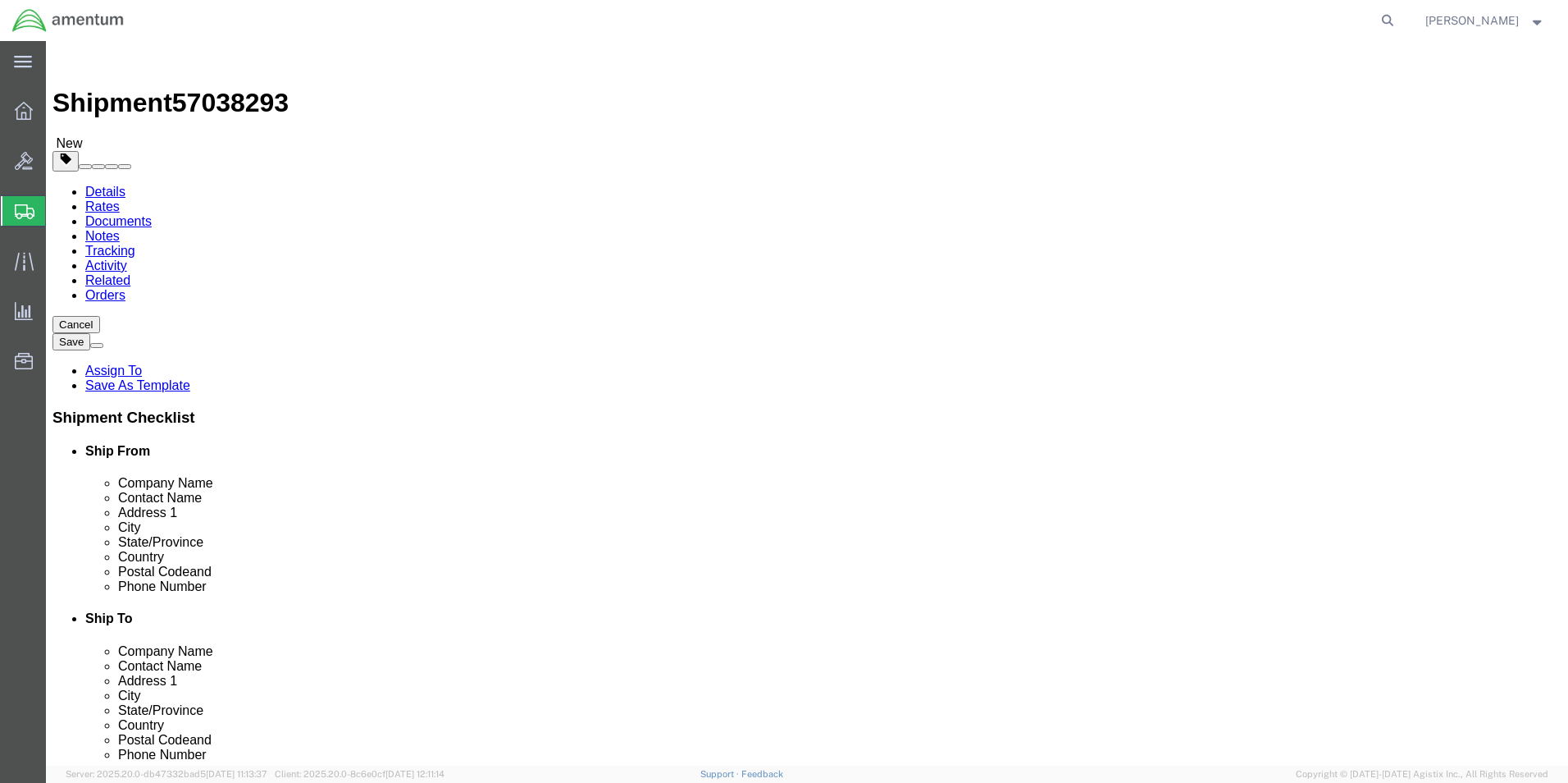
click button "Rate Shipment"
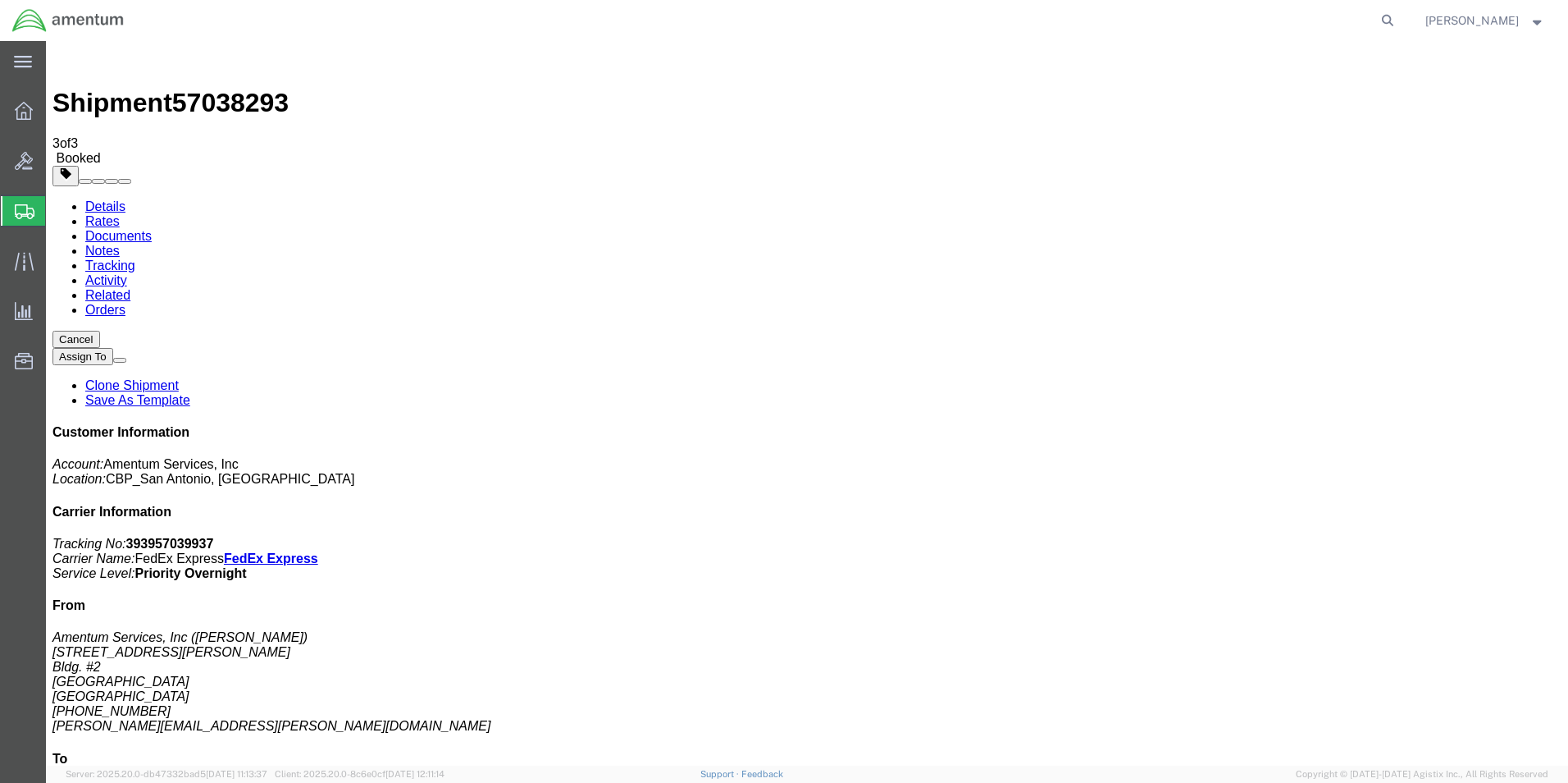
click at [95, 199] on link "Details" at bounding box center [105, 205] width 40 height 14
click link "Schedule pickup request"
